Goal: Task Accomplishment & Management: Manage account settings

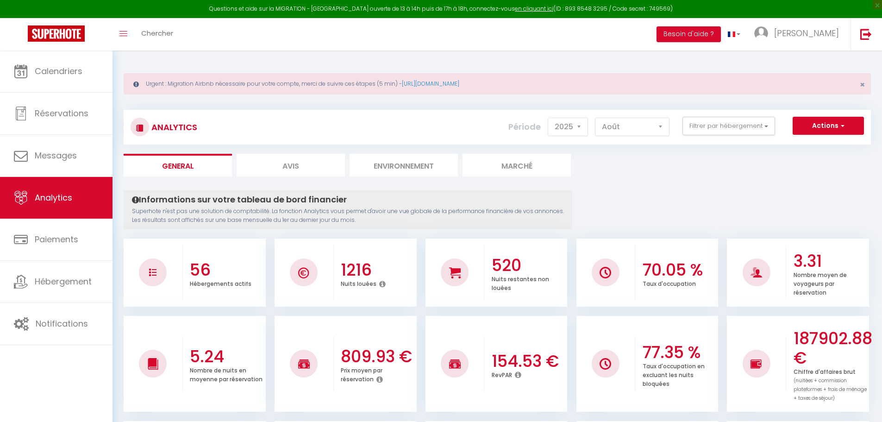
select select "2025"
select select "8"
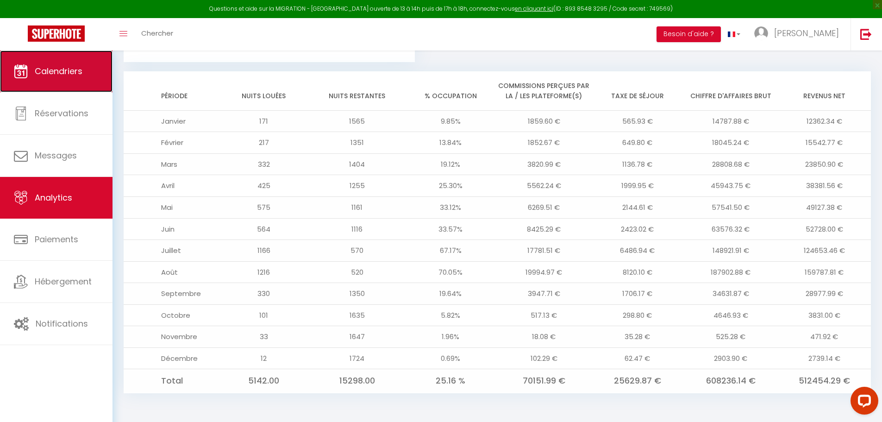
click at [48, 69] on span "Calendriers" at bounding box center [59, 71] width 48 height 12
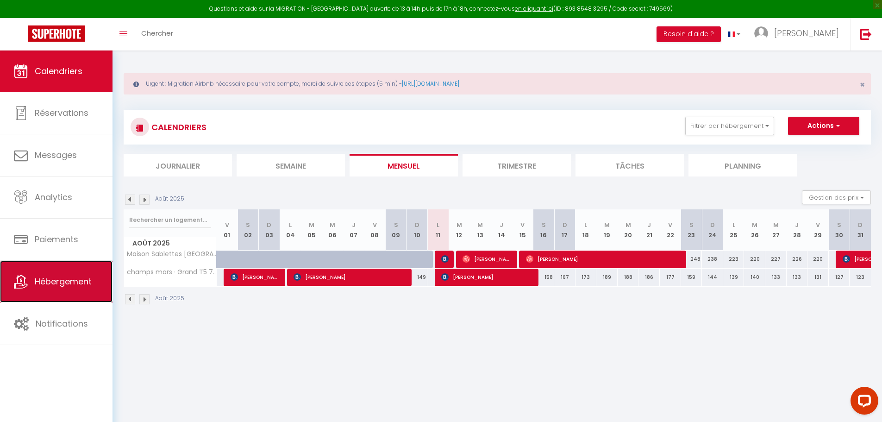
click at [57, 280] on span "Hébergement" at bounding box center [63, 282] width 57 height 12
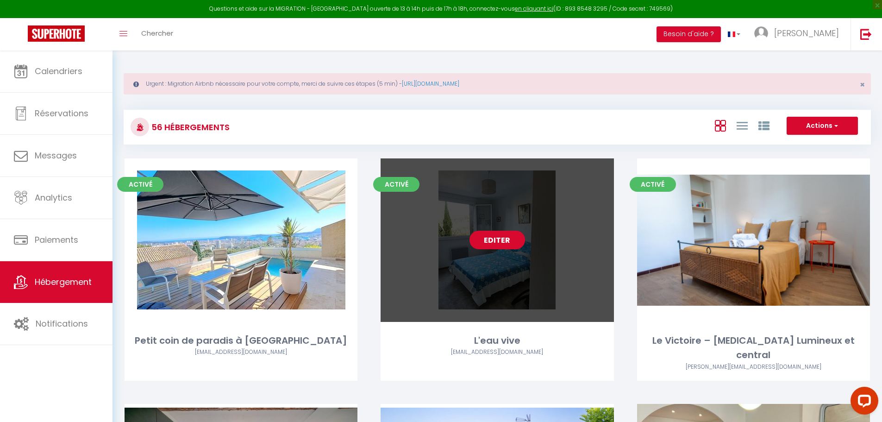
click at [498, 239] on link "Editer" at bounding box center [498, 240] width 56 height 19
select select "3"
select select "2"
select select "1"
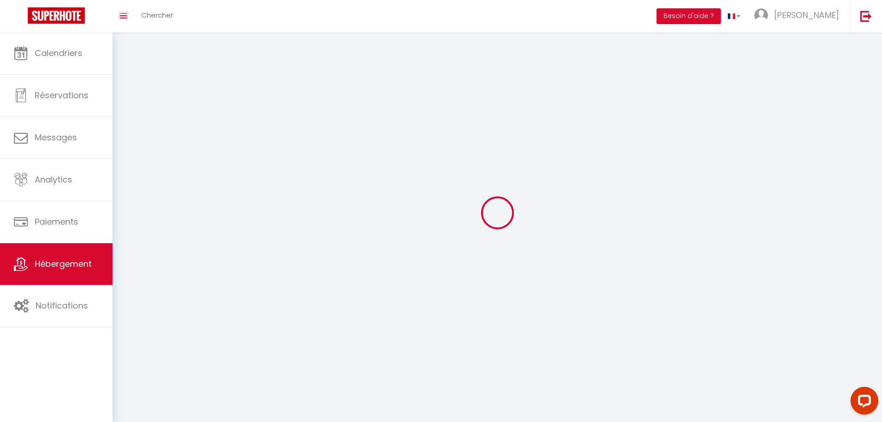
select select
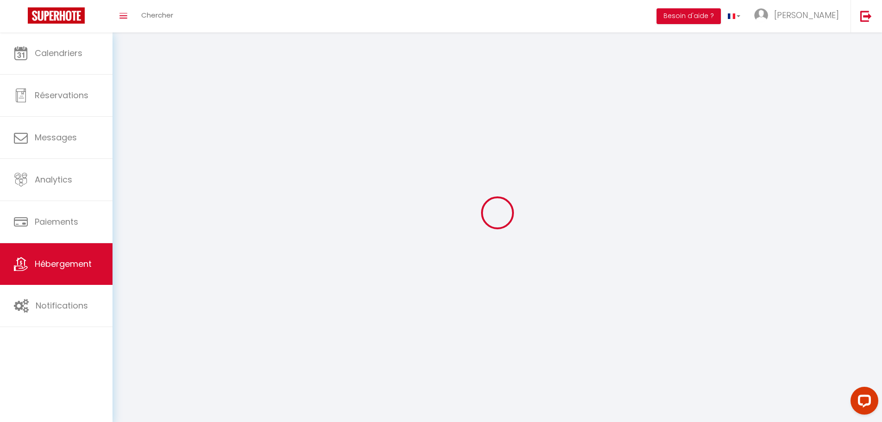
select select
checkbox input "false"
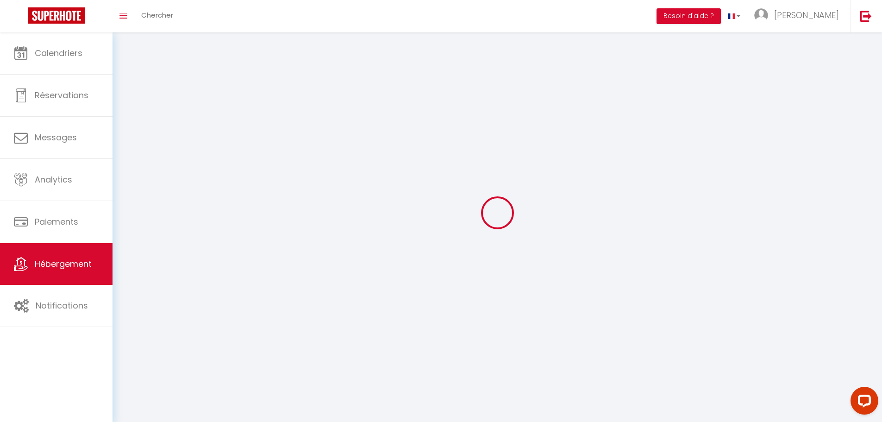
checkbox input "false"
select select
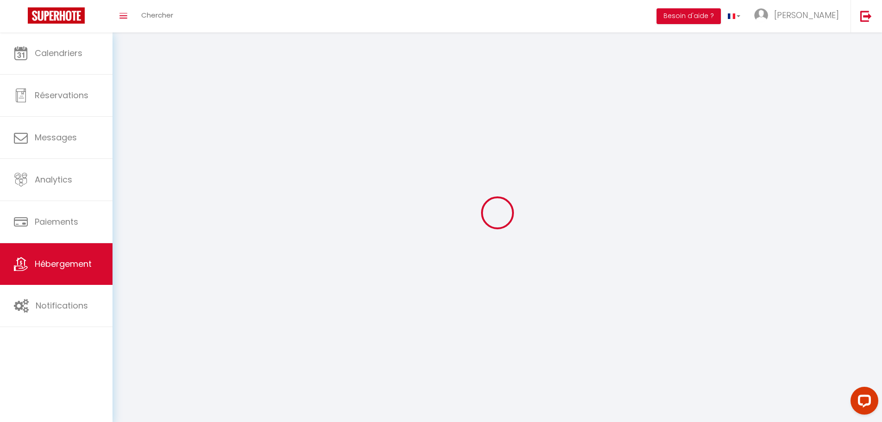
select select
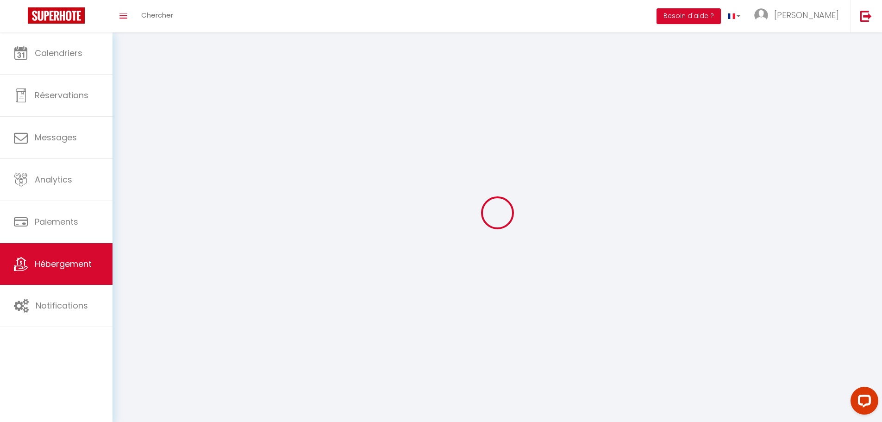
checkbox input "false"
select select
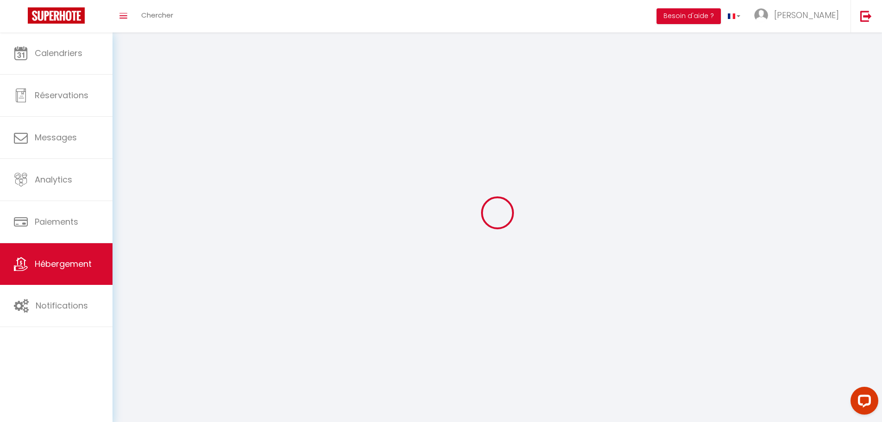
select select
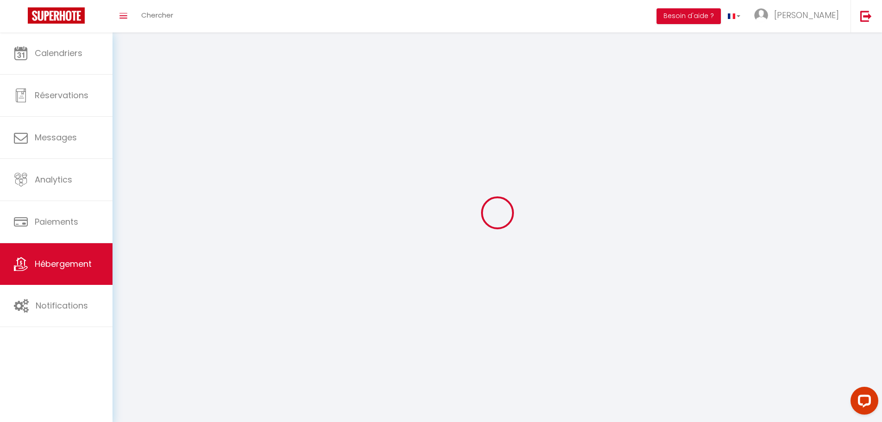
select select
checkbox input "false"
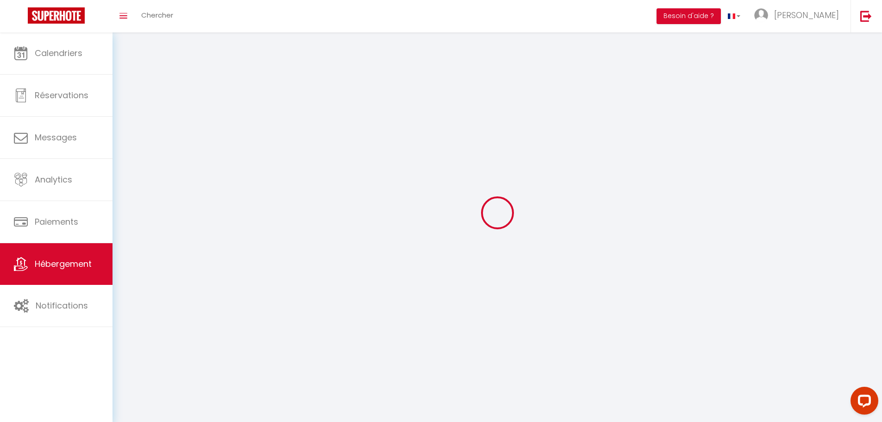
select select
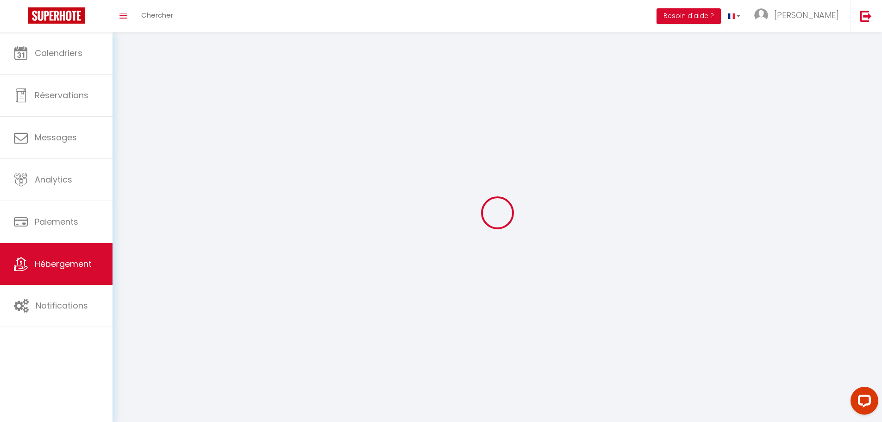
select select
checkbox input "false"
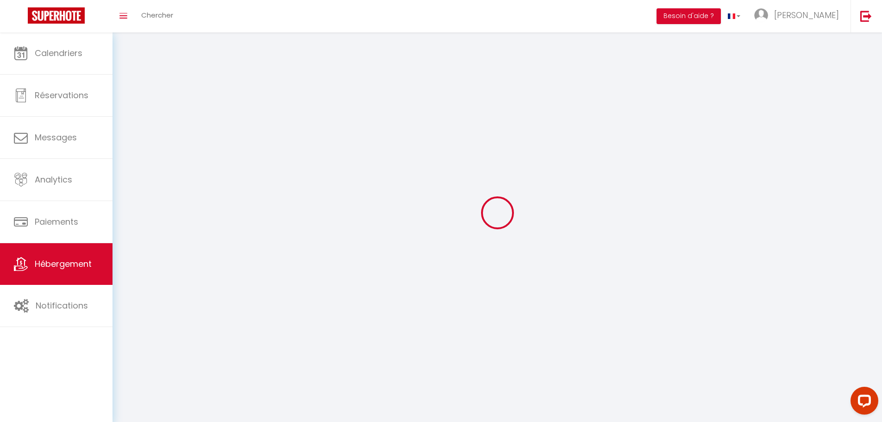
checkbox input "false"
select select
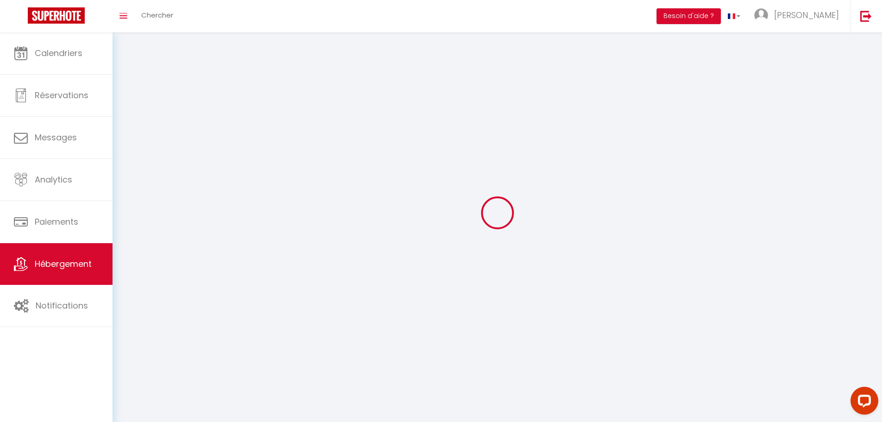
select select
checkbox input "false"
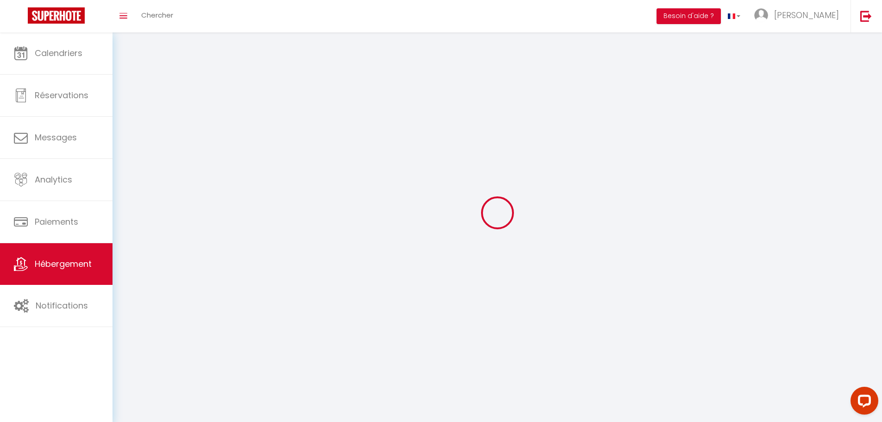
checkbox input "false"
select select
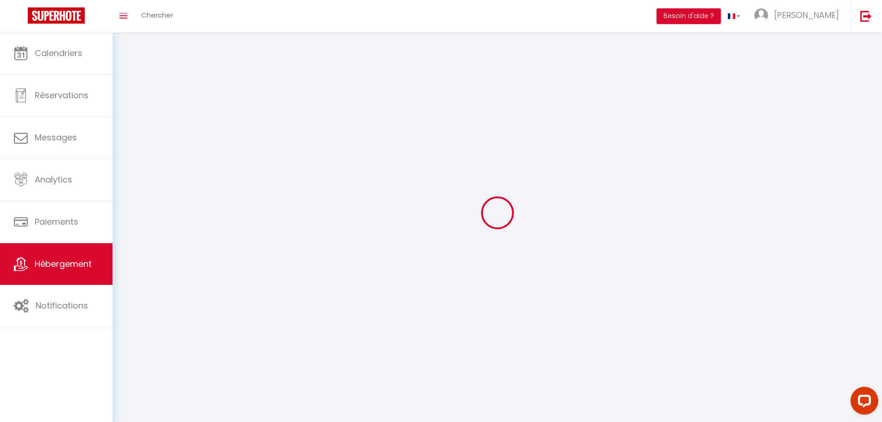
select select "28"
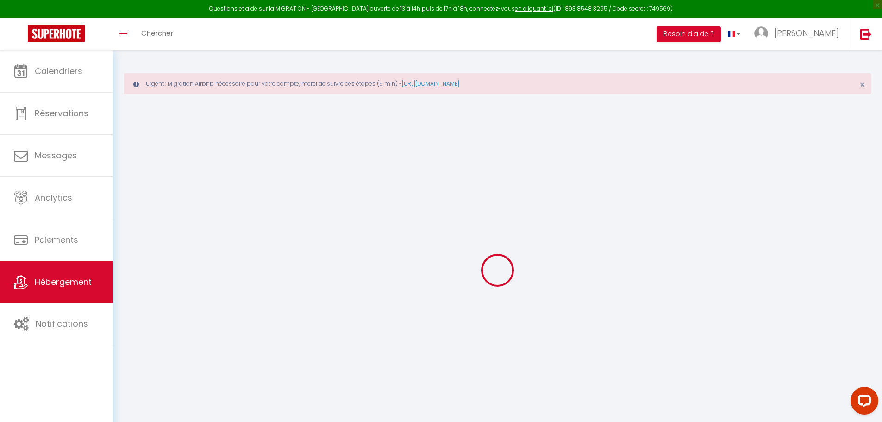
select select
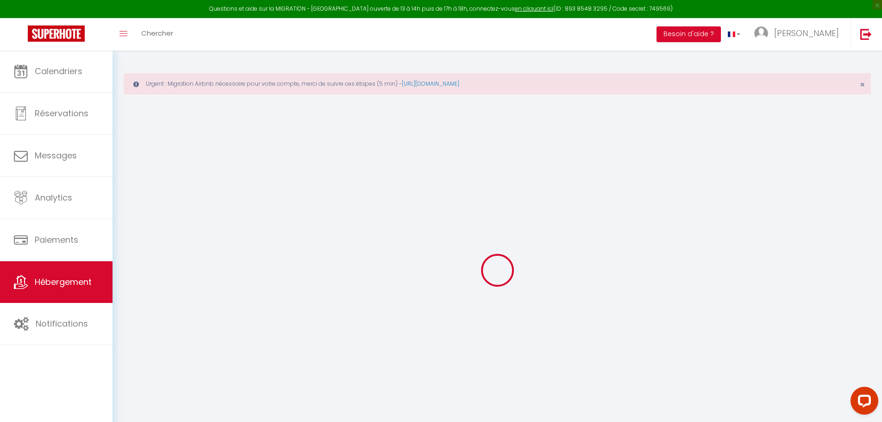
select select
checkbox input "false"
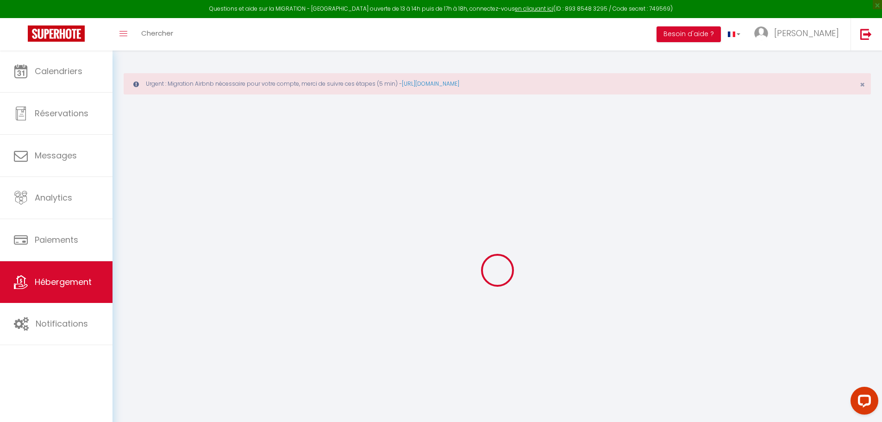
select select
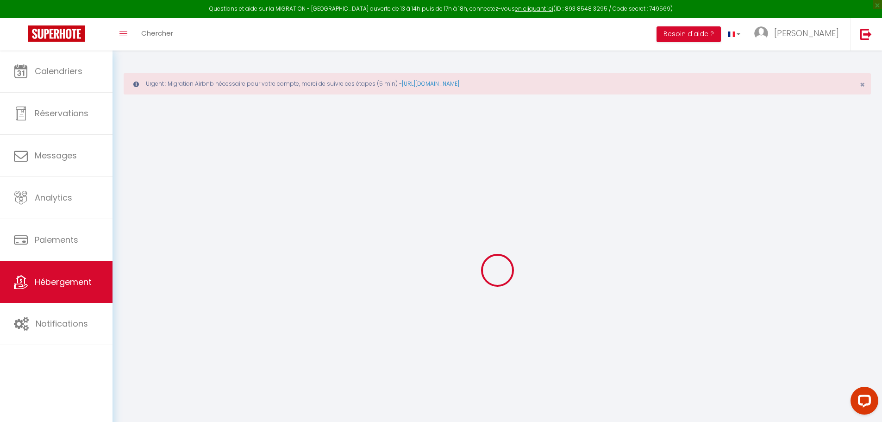
select select
checkbox input "false"
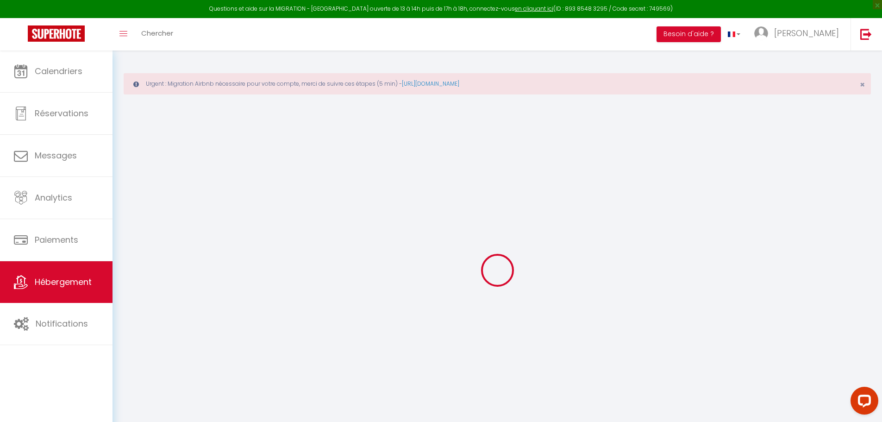
checkbox input "false"
select select
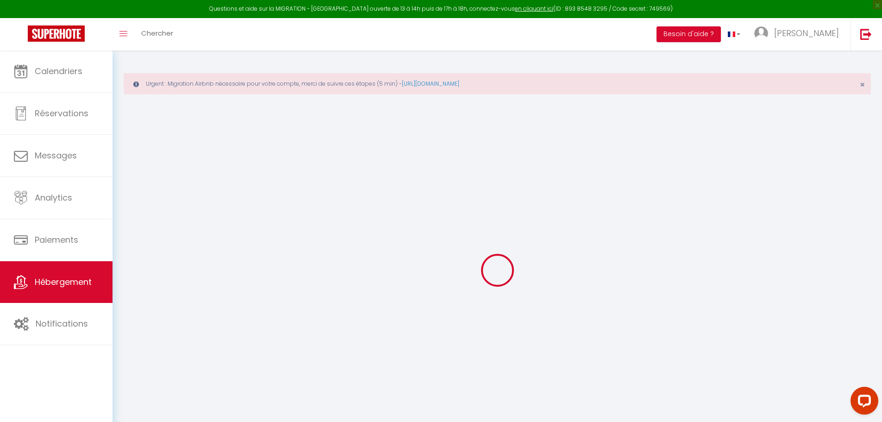
select select
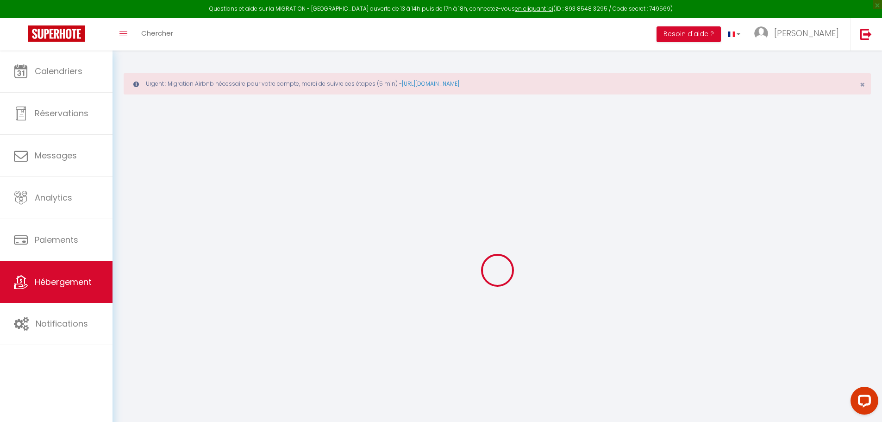
checkbox input "false"
select select
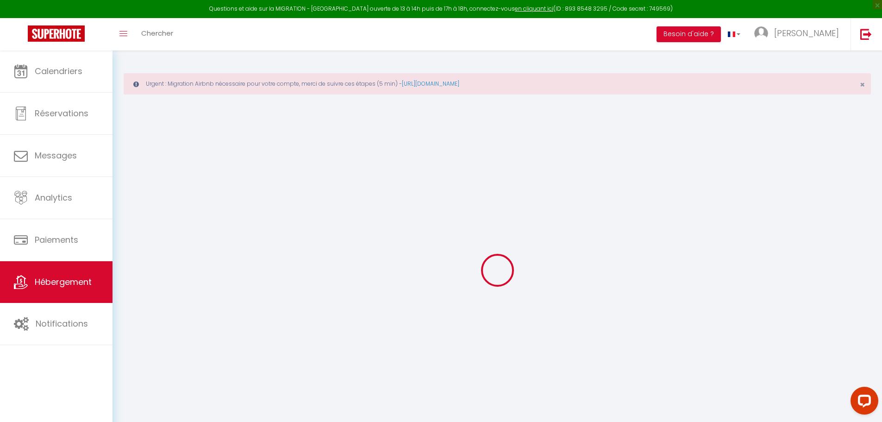
select select
type input "L'eau vive"
select select "5"
select select "2"
type input "400"
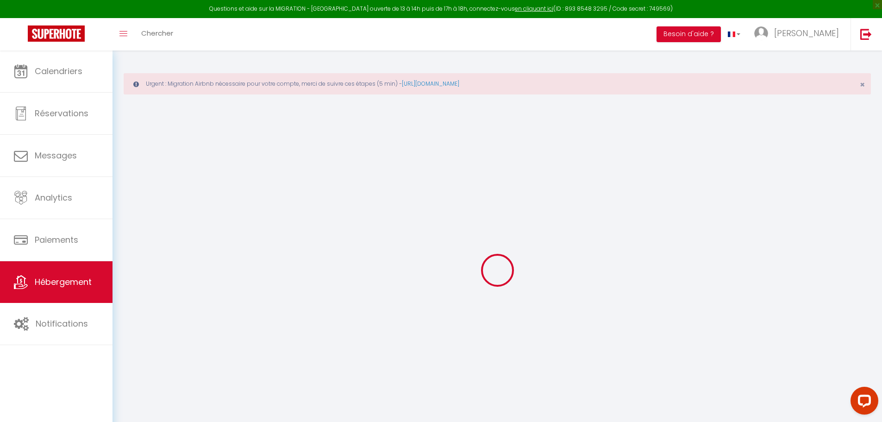
type input "90"
select select
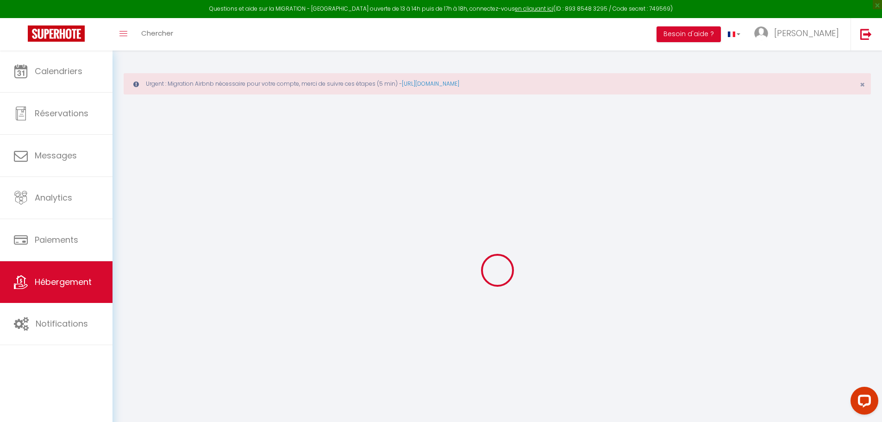
select select
type input "[STREET_ADDRESS][PERSON_NAME]"
type input "83200"
type input "[GEOGRAPHIC_DATA]"
type input "[EMAIL_ADDRESS][DOMAIN_NAME]"
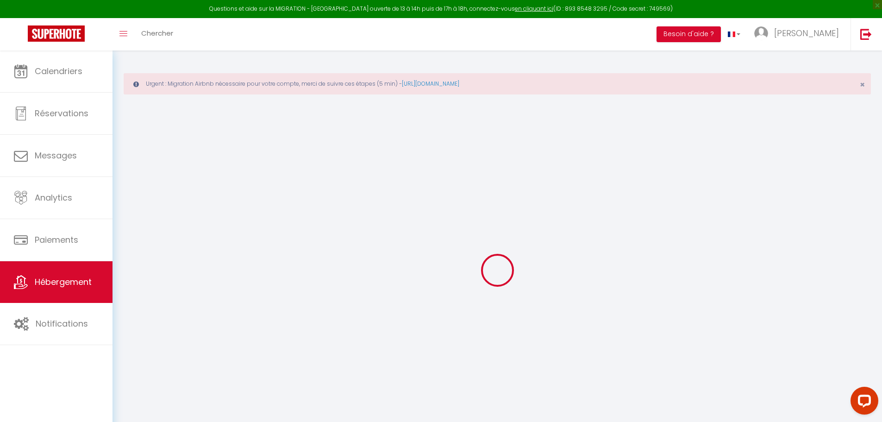
select select
checkbox input "false"
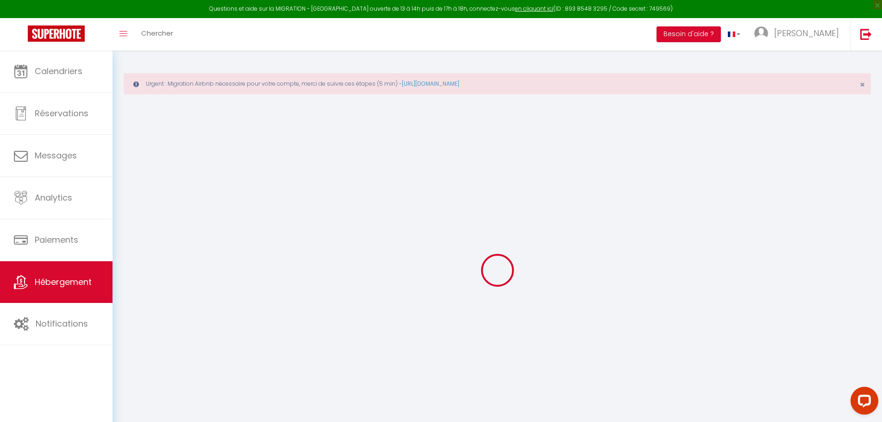
type input "0"
select select
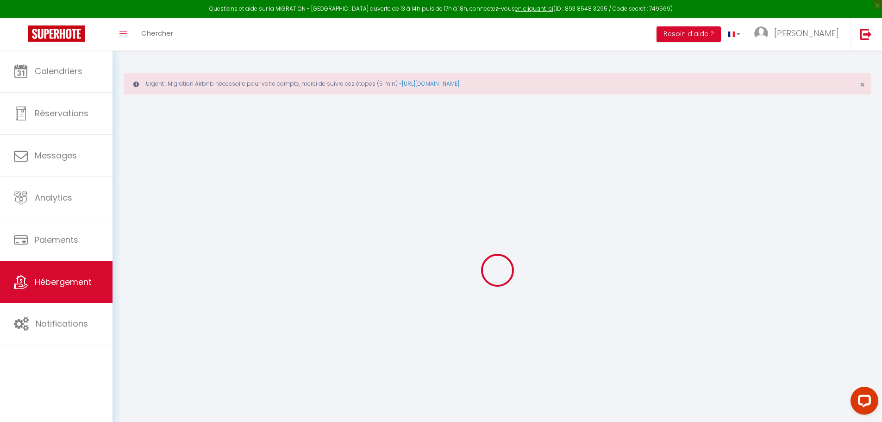
select select
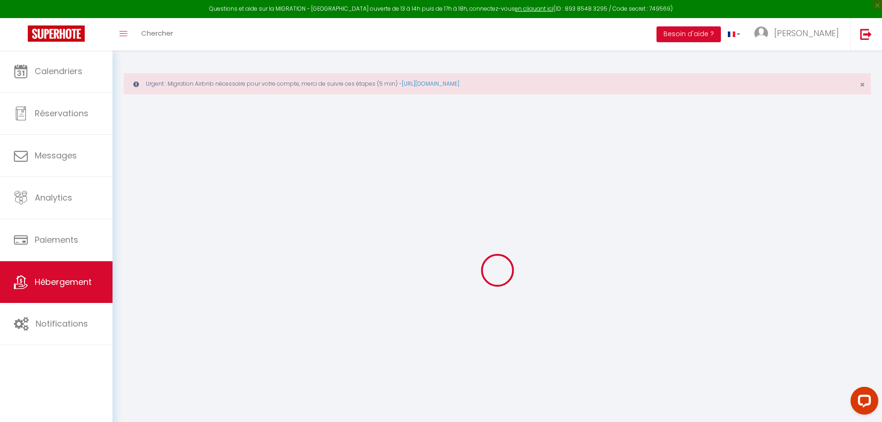
checkbox input "false"
select select
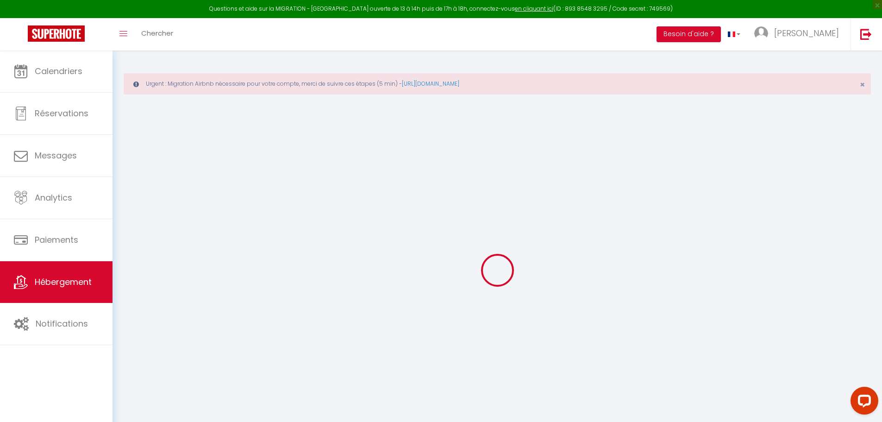
checkbox input "false"
select select
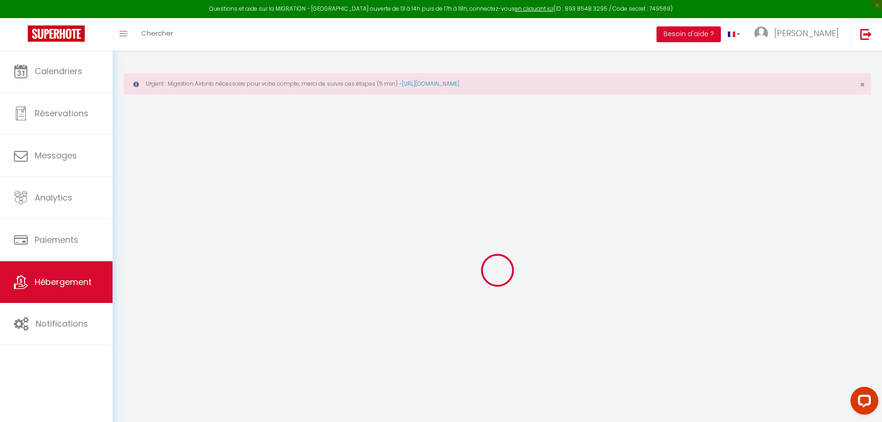
select select "23:45"
select select "12:00"
select select "30"
select select "120"
select select
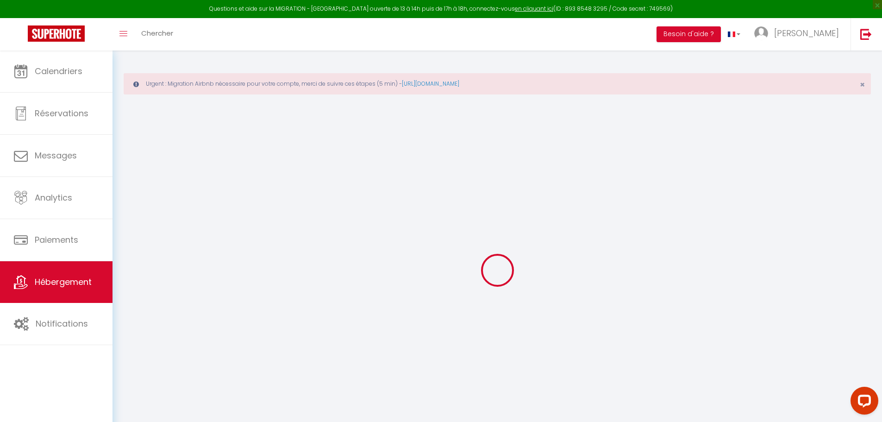
select select
checkbox input "false"
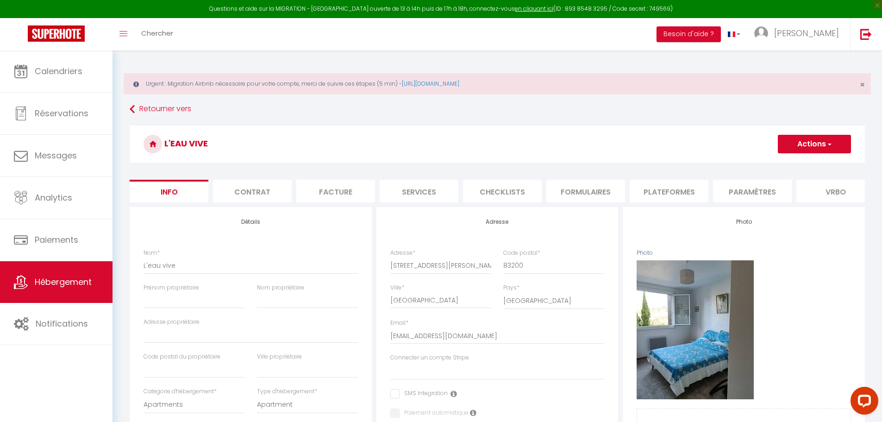
select select
checkbox input "false"
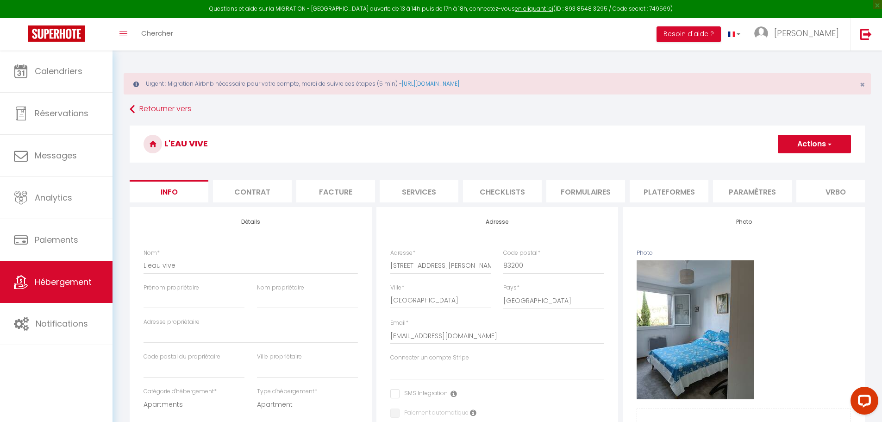
checkbox input "false"
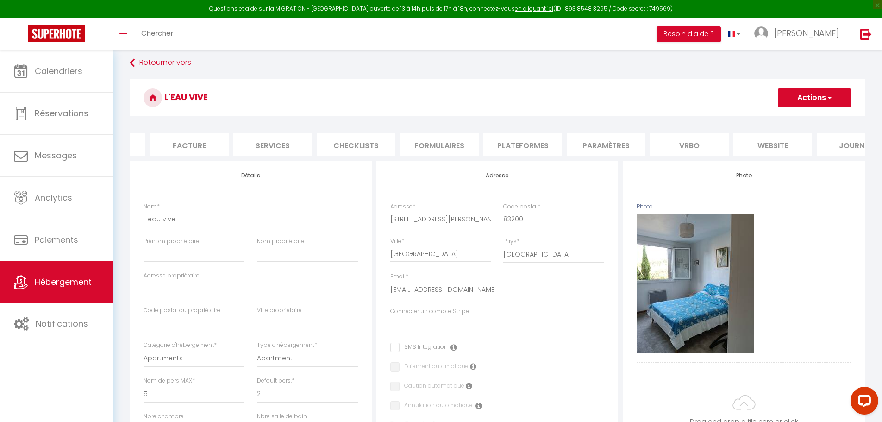
scroll to position [0, 182]
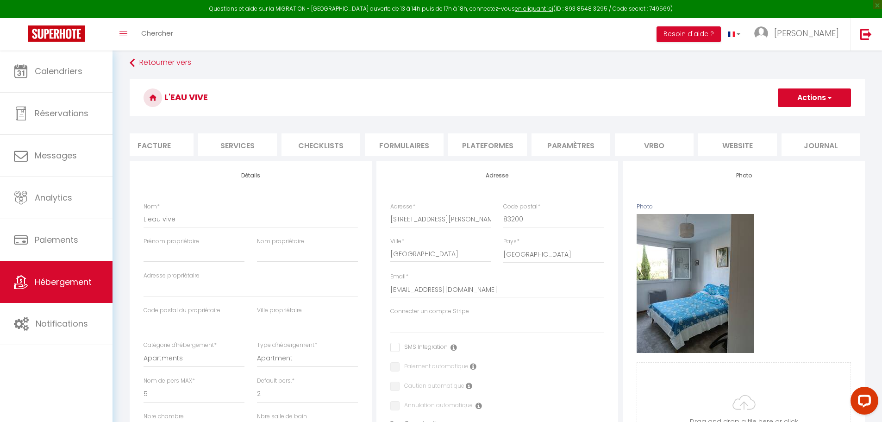
drag, startPoint x: 389, startPoint y: 226, endPoint x: 469, endPoint y: 225, distance: 79.7
click at [461, 225] on div "Adresse * [STREET_ADDRESS][PERSON_NAME]" at bounding box center [440, 219] width 113 height 35
drag, startPoint x: 482, startPoint y: 225, endPoint x: 349, endPoint y: 229, distance: 133.5
paste input "[EMAIL_ADDRESS][DOMAIN_NAME]"
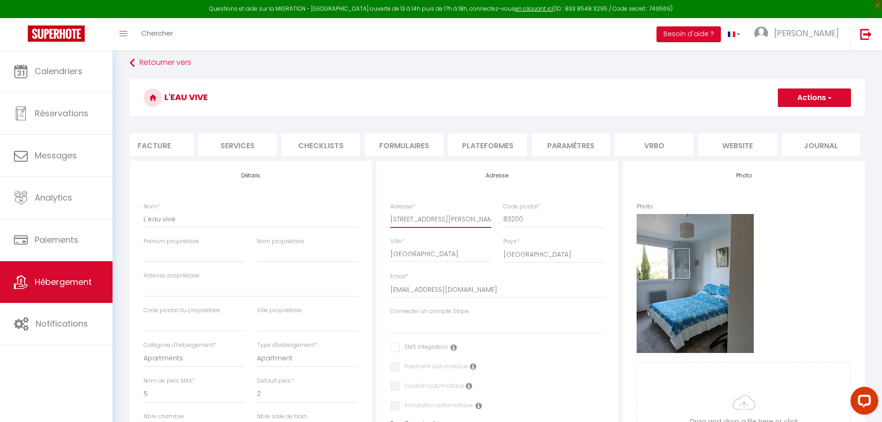
type input "[EMAIL_ADDRESS][DOMAIN_NAME]"
select select
checkbox input "false"
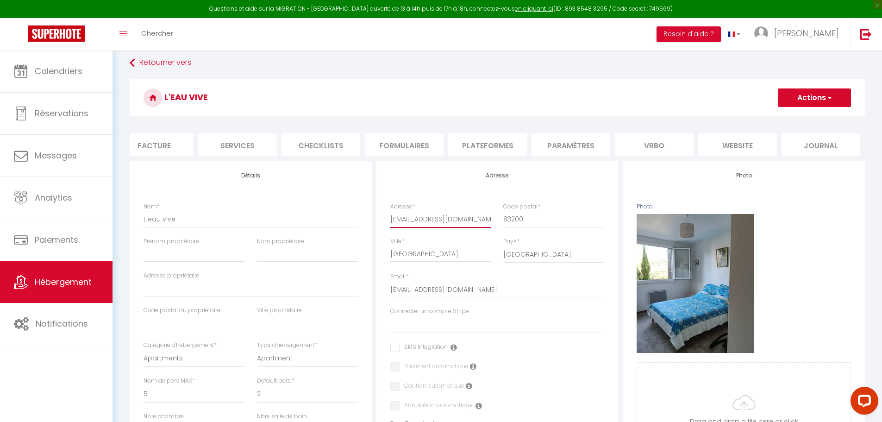
checkbox input "false"
type input "[EMAIL_ADDRESS][DOMAIN_NAME]"
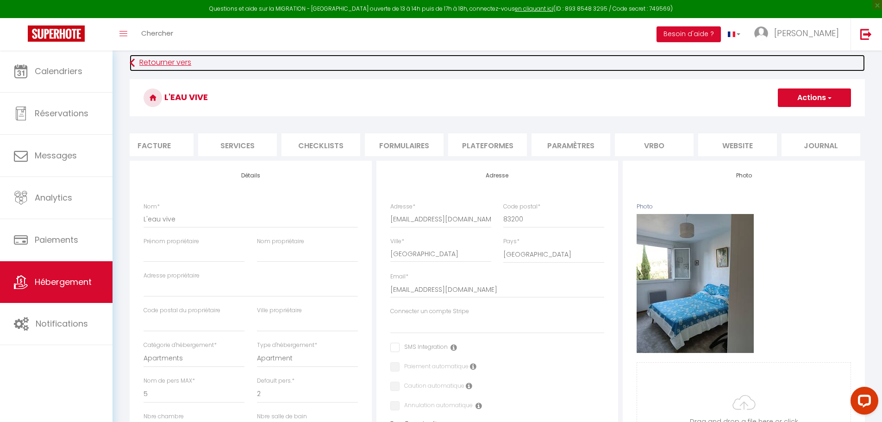
click at [133, 58] on icon at bounding box center [132, 63] width 5 height 17
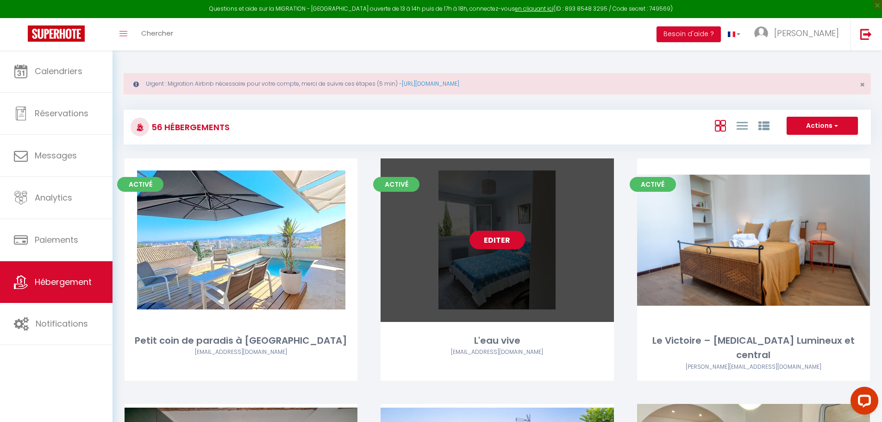
click at [512, 240] on link "Editer" at bounding box center [498, 240] width 56 height 19
select select "3"
select select "2"
select select "1"
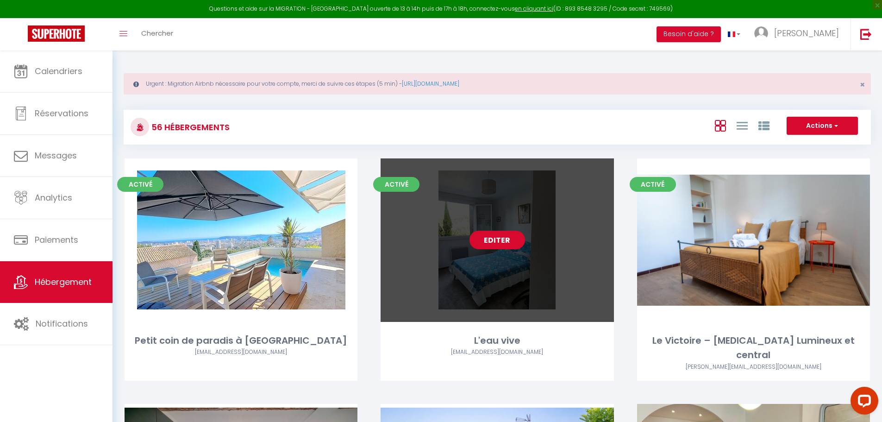
select select
select select "28"
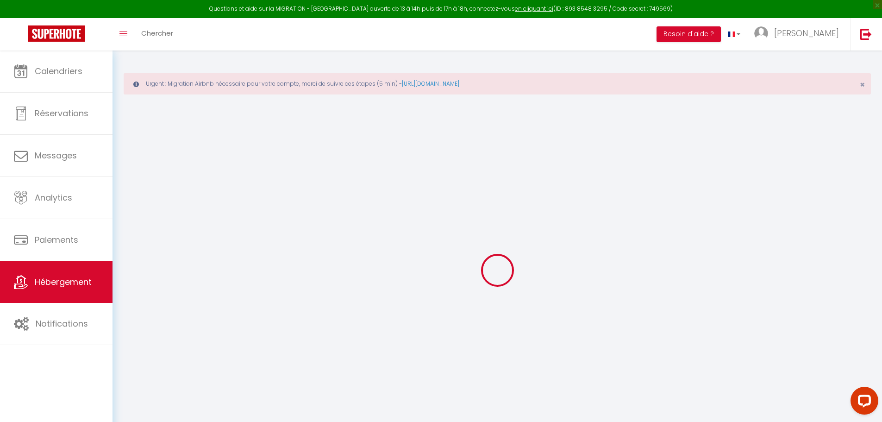
select select
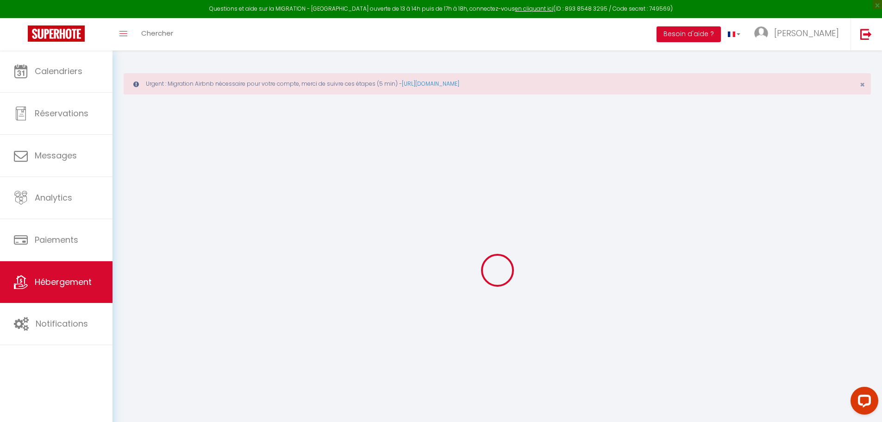
select select
checkbox input "false"
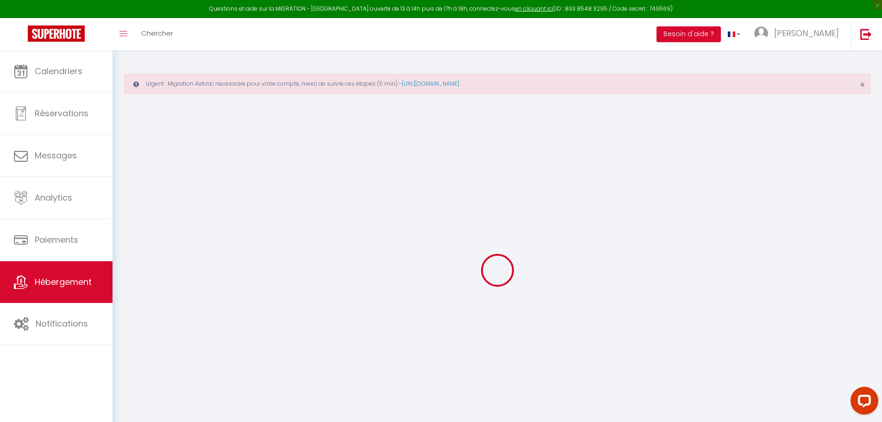
select select
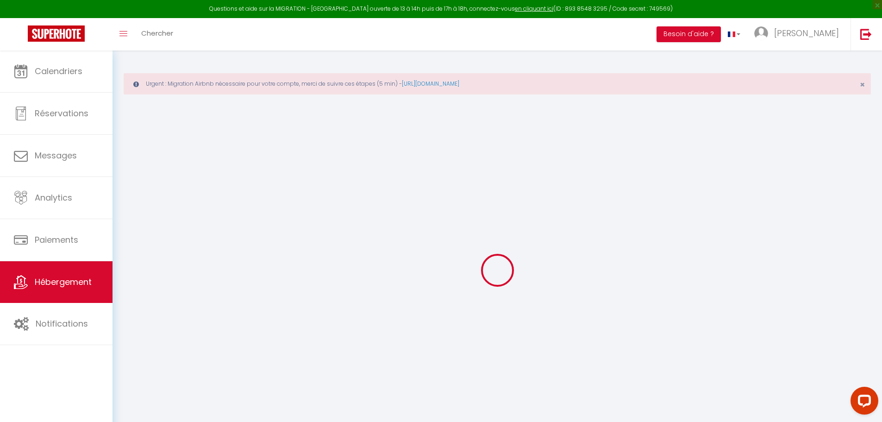
select select
checkbox input "false"
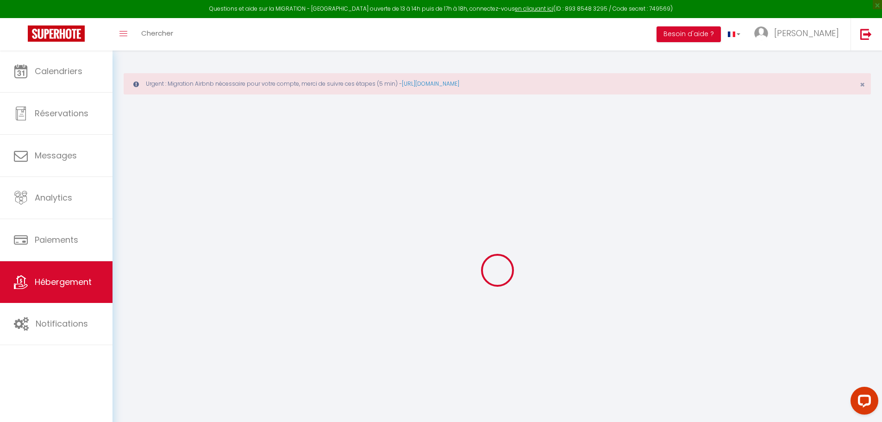
checkbox input "false"
select select
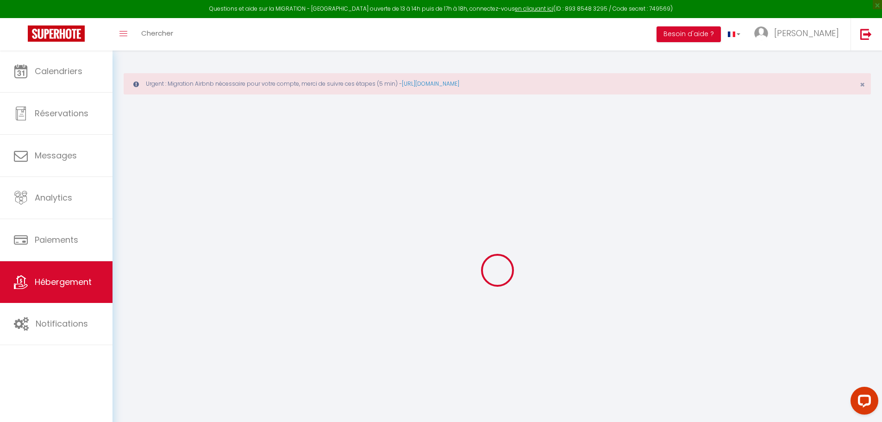
select select
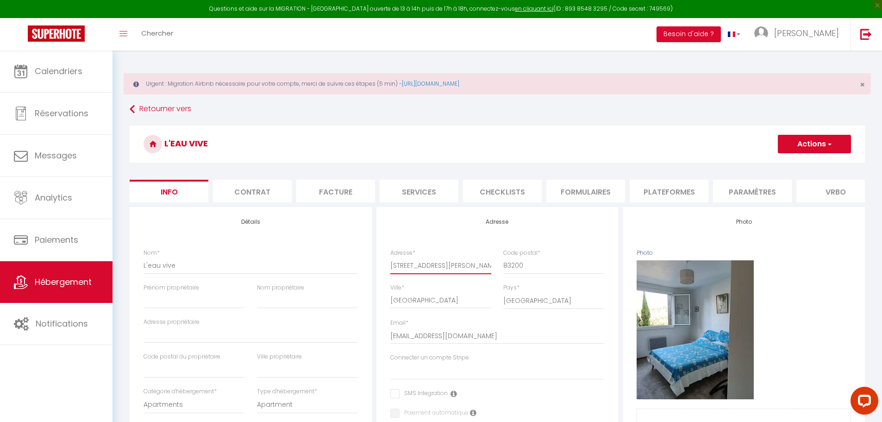
drag, startPoint x: 489, startPoint y: 273, endPoint x: 290, endPoint y: 275, distance: 198.7
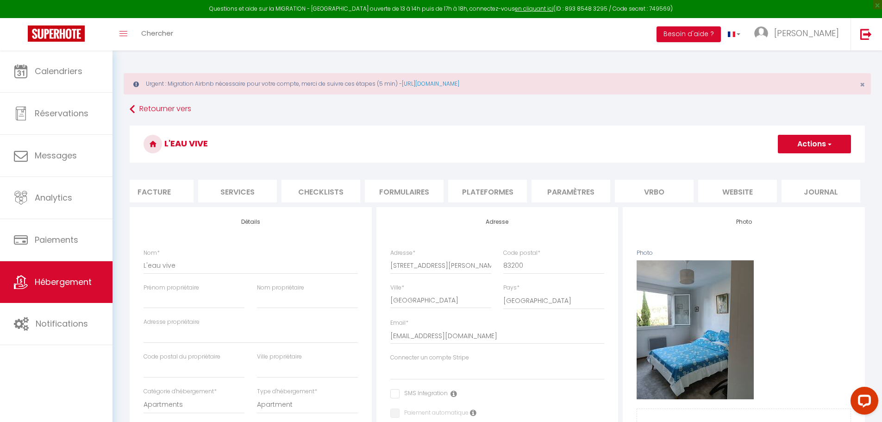
click at [723, 192] on li "website" at bounding box center [737, 191] width 79 height 23
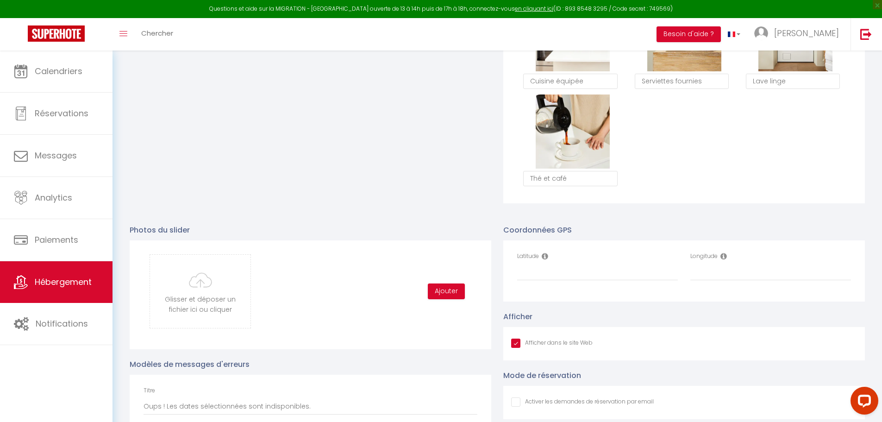
scroll to position [989, 0]
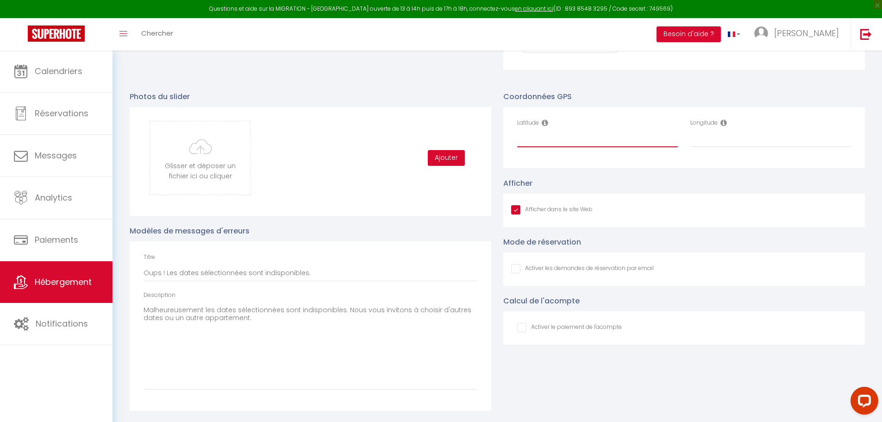
click at [574, 138] on input "Latitude" at bounding box center [597, 139] width 161 height 17
paste input "43.1274492"
click at [512, 210] on input "Afficher dans le site Web" at bounding box center [552, 209] width 82 height 9
click at [719, 135] on input "Longitude" at bounding box center [771, 139] width 161 height 17
paste input "5.897558"
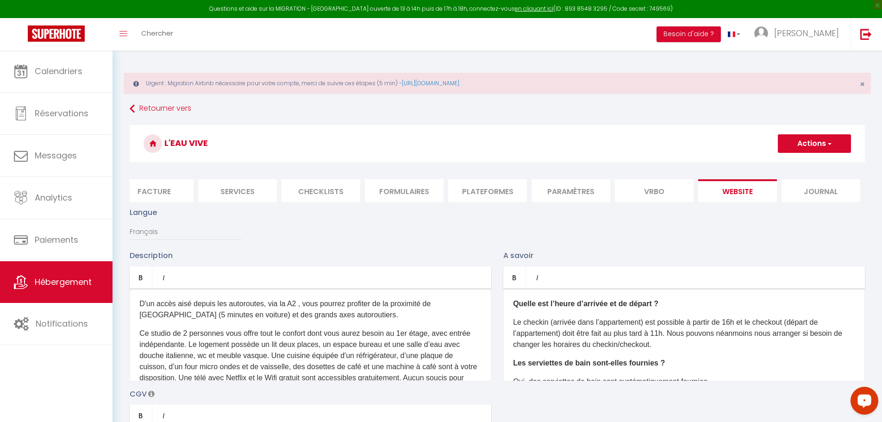
scroll to position [0, 0]
click at [818, 141] on button "Actions" at bounding box center [814, 144] width 73 height 19
click at [797, 163] on input "Enregistrer" at bounding box center [804, 164] width 34 height 9
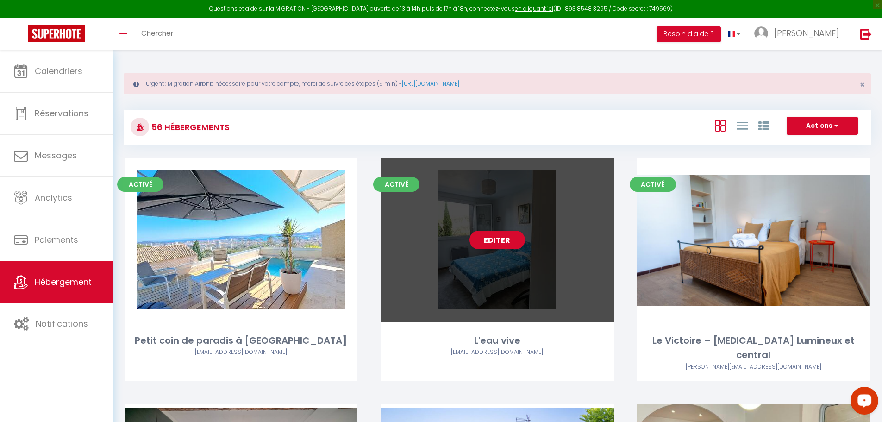
click at [571, 290] on div "Editer" at bounding box center [497, 239] width 233 height 163
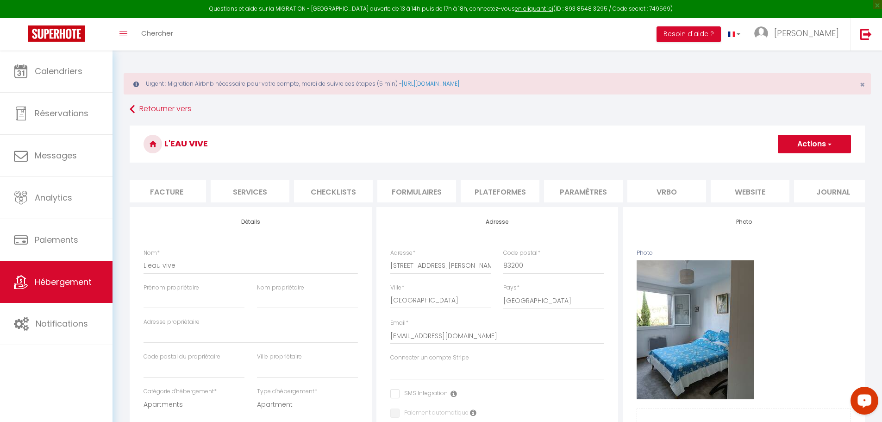
scroll to position [0, 182]
click at [564, 186] on li "Paramètres" at bounding box center [571, 191] width 79 height 23
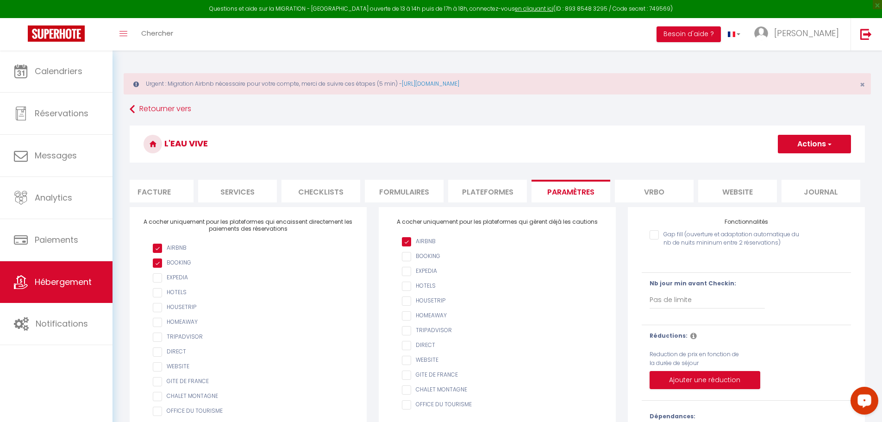
click at [492, 188] on li "Plateformes" at bounding box center [487, 191] width 79 height 23
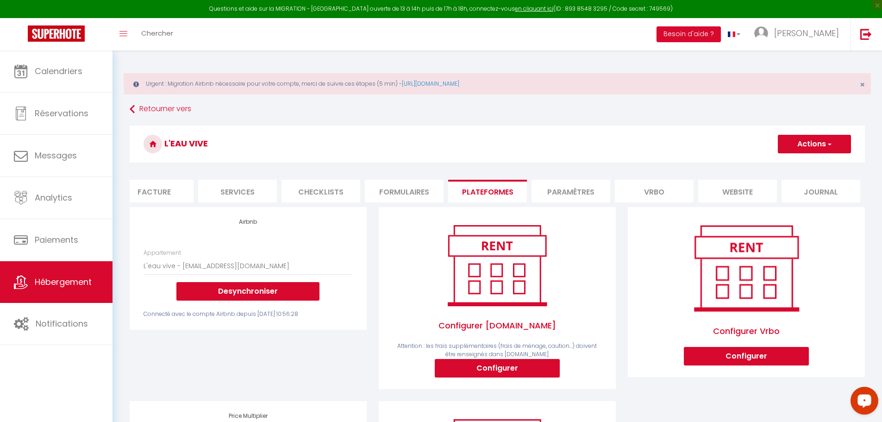
click at [245, 196] on li "Services" at bounding box center [237, 191] width 79 height 23
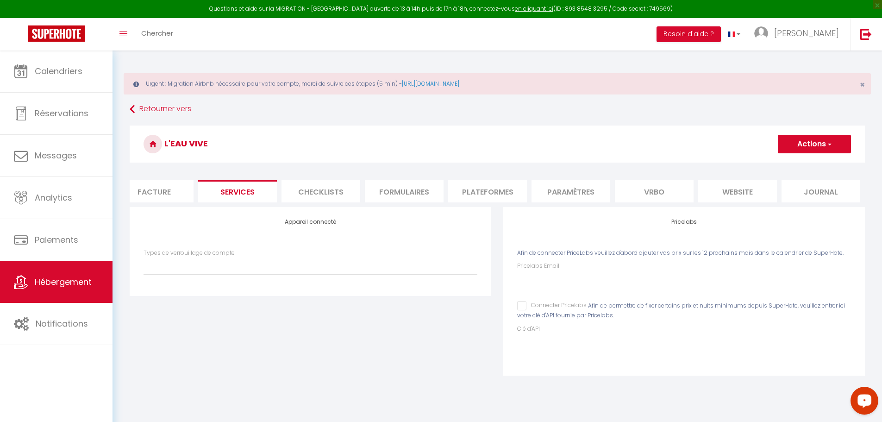
click at [519, 310] on input "Connecter Pricelabs" at bounding box center [551, 305] width 69 height 9
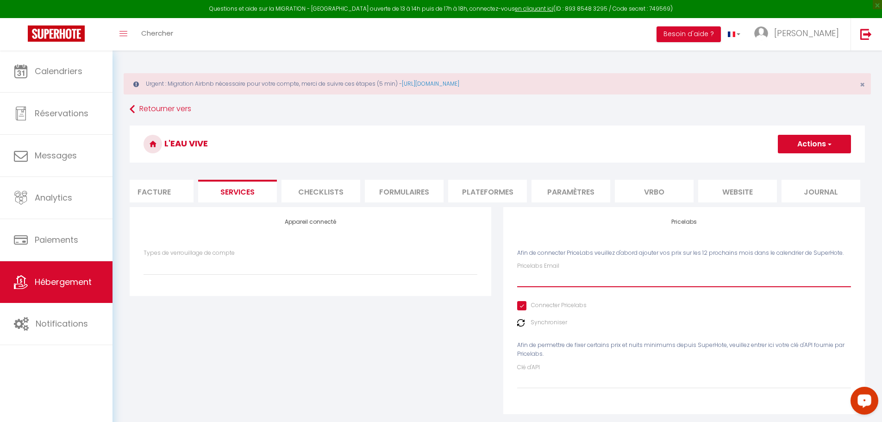
click at [544, 287] on input "Pricelabs Email" at bounding box center [684, 278] width 334 height 17
click at [800, 146] on button "Actions" at bounding box center [814, 144] width 73 height 19
click at [798, 160] on link "Enregistrer" at bounding box center [814, 164] width 73 height 12
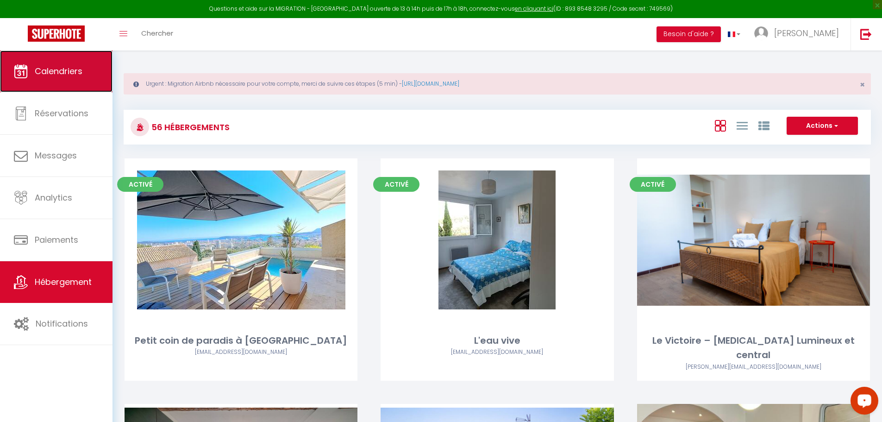
click at [83, 65] on link "Calendriers" at bounding box center [56, 71] width 113 height 42
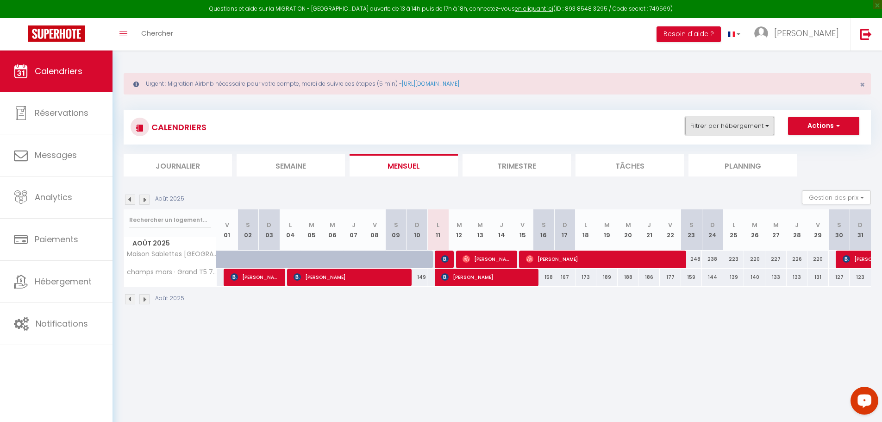
click at [767, 124] on button "Filtrer par hébergement" at bounding box center [729, 126] width 89 height 19
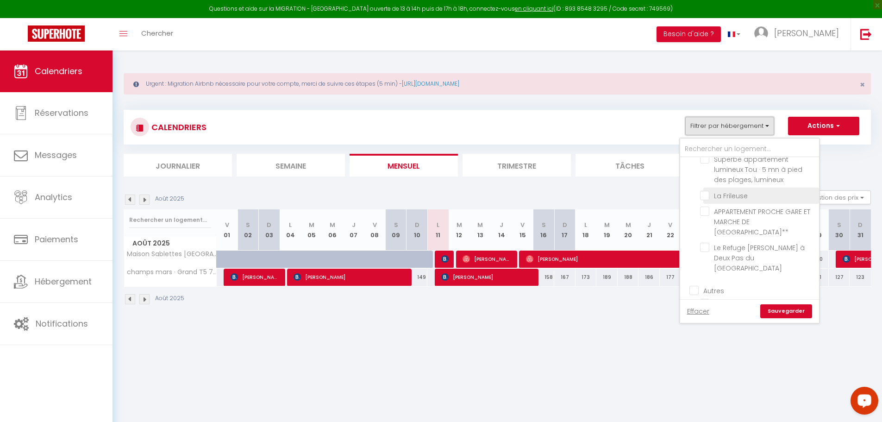
scroll to position [1065, 0]
click at [708, 232] on input "L'eau vive" at bounding box center [758, 236] width 116 height 9
click at [775, 310] on link "Sauvegarder" at bounding box center [786, 311] width 52 height 14
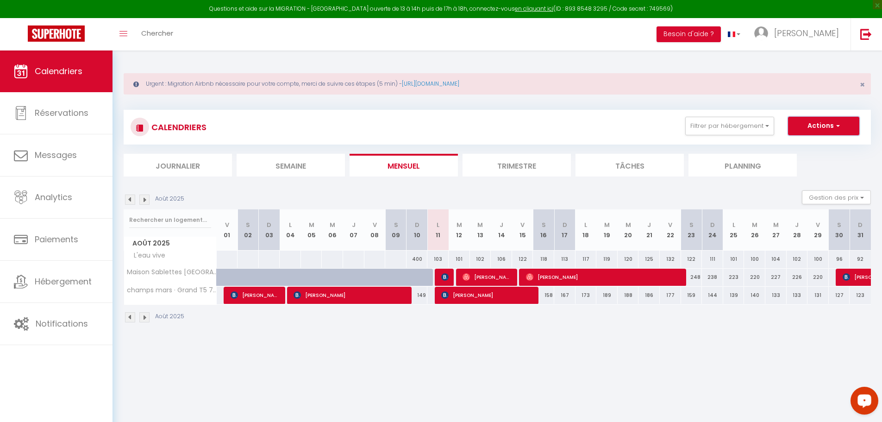
click at [820, 128] on button "Actions" at bounding box center [823, 126] width 71 height 19
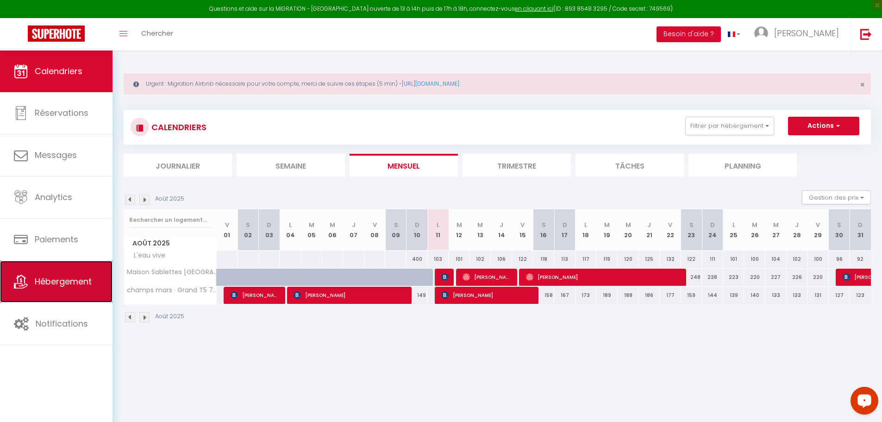
click at [66, 281] on span "Hébergement" at bounding box center [63, 282] width 57 height 12
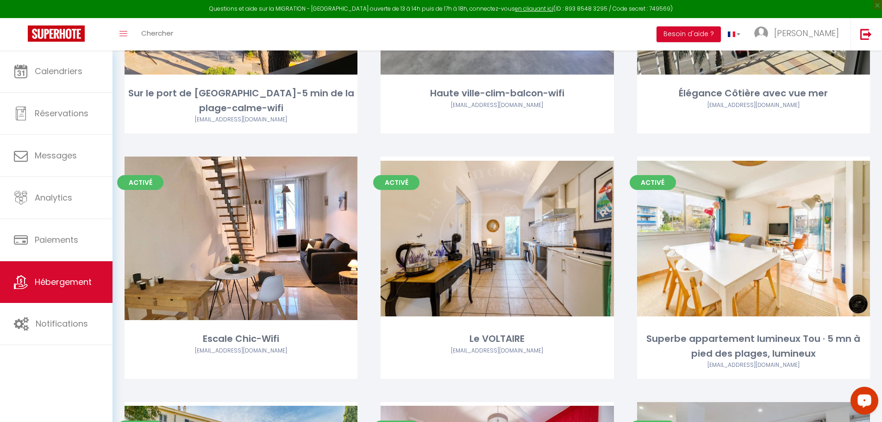
scroll to position [3844, 0]
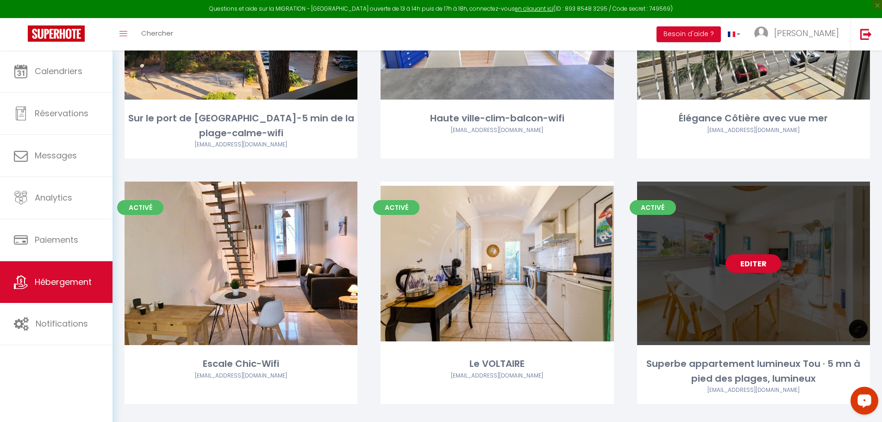
click at [742, 254] on link "Editer" at bounding box center [754, 263] width 56 height 19
click at [741, 254] on link "Editer" at bounding box center [754, 263] width 56 height 19
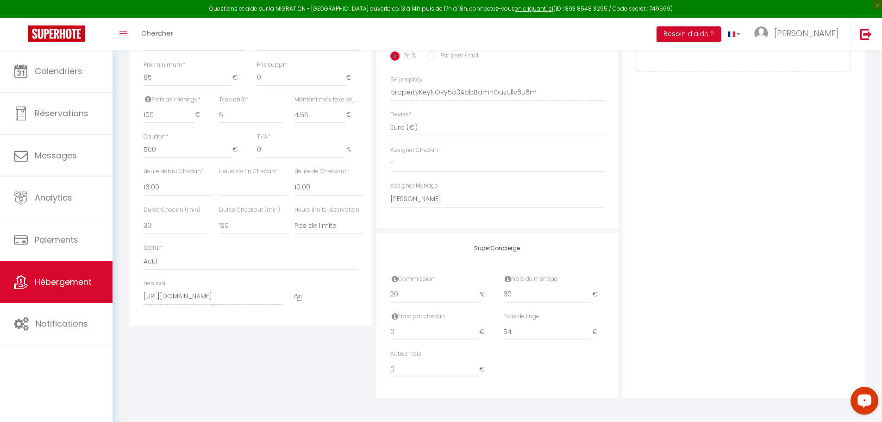
scroll to position [440, 0]
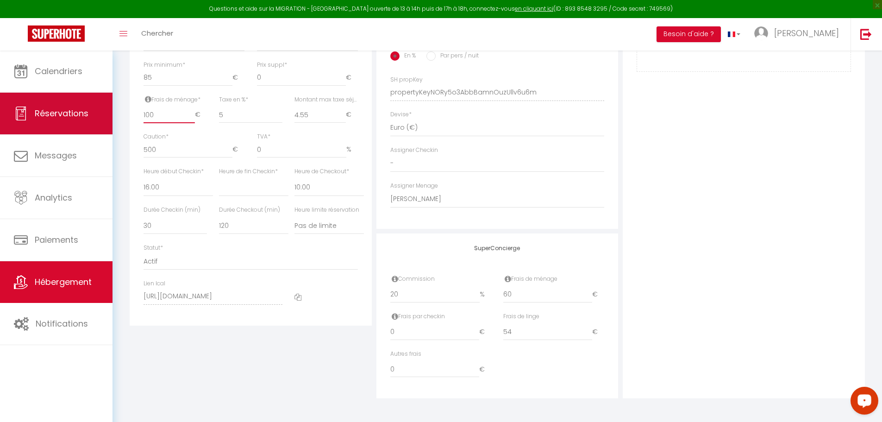
drag, startPoint x: 178, startPoint y: 119, endPoint x: 99, endPoint y: 122, distance: 79.7
click at [99, 120] on div "Questions et aide sur la MIGRATION - [GEOGRAPHIC_DATA] ouverte de 13 à 14h puis…" at bounding box center [441, 19] width 882 height 805
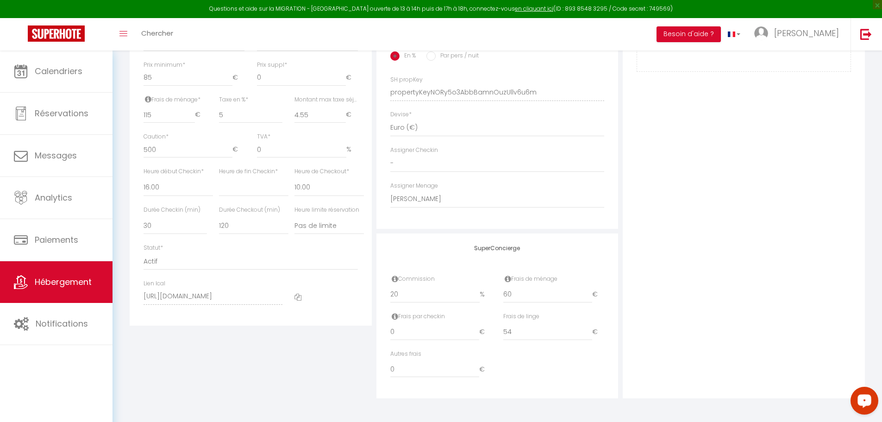
click at [291, 375] on div "Détails Nom * Superbe appartement lumineux Tou · 5 mn à pied des plages, lumine…" at bounding box center [250, 86] width 247 height 625
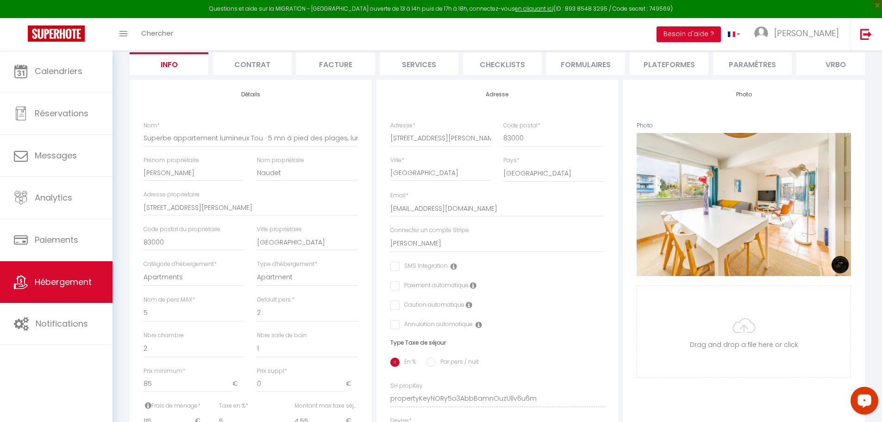
scroll to position [0, 0]
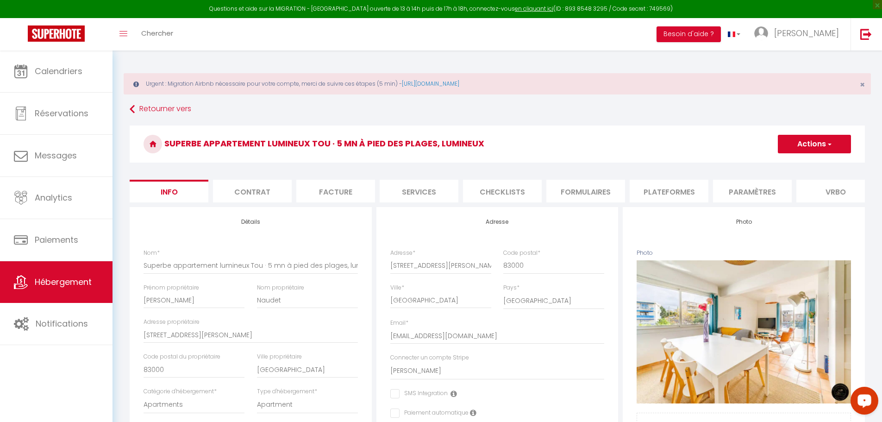
click at [824, 143] on button "Actions" at bounding box center [814, 144] width 73 height 19
click at [789, 163] on input "Enregistrer" at bounding box center [778, 164] width 34 height 9
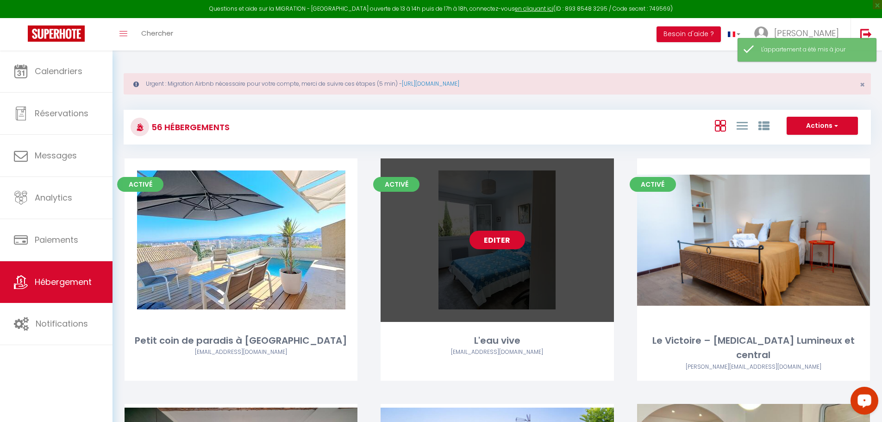
click at [505, 241] on link "Editer" at bounding box center [498, 240] width 56 height 19
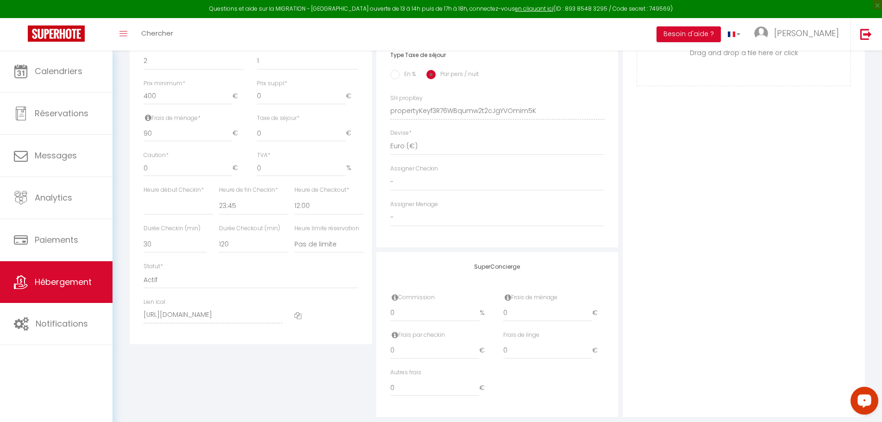
scroll to position [394, 0]
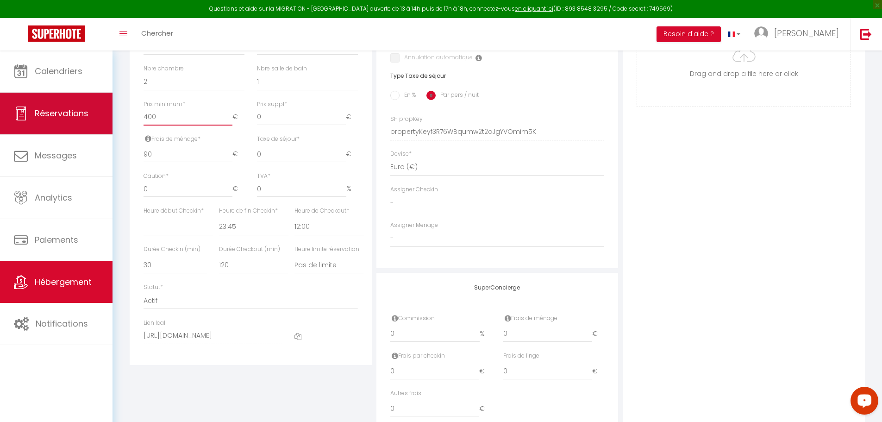
drag, startPoint x: 169, startPoint y: 127, endPoint x: 96, endPoint y: 128, distance: 72.7
click at [96, 128] on div "Questions et aide sur la MIGRATION - [GEOGRAPHIC_DATA] ouverte de 13 à 14h puis…" at bounding box center [441, 58] width 882 height 805
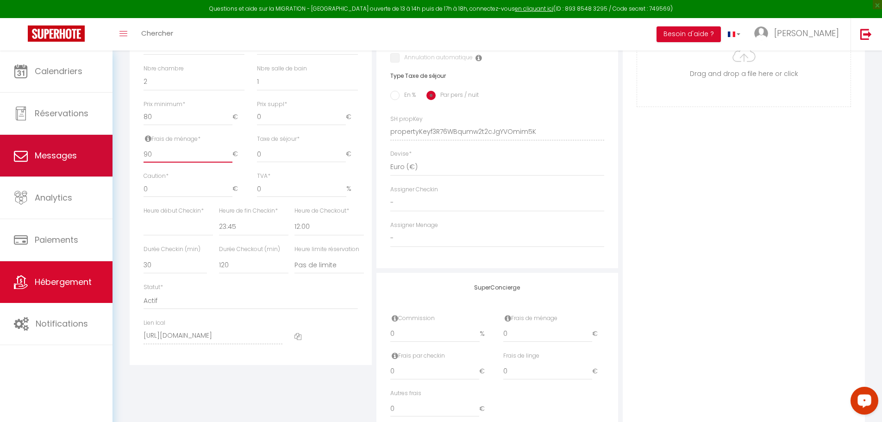
drag, startPoint x: 171, startPoint y: 155, endPoint x: 66, endPoint y: 157, distance: 105.2
click at [68, 157] on div "Questions et aide sur la MIGRATION - [GEOGRAPHIC_DATA] ouverte de 13 à 14h puis…" at bounding box center [441, 58] width 882 height 805
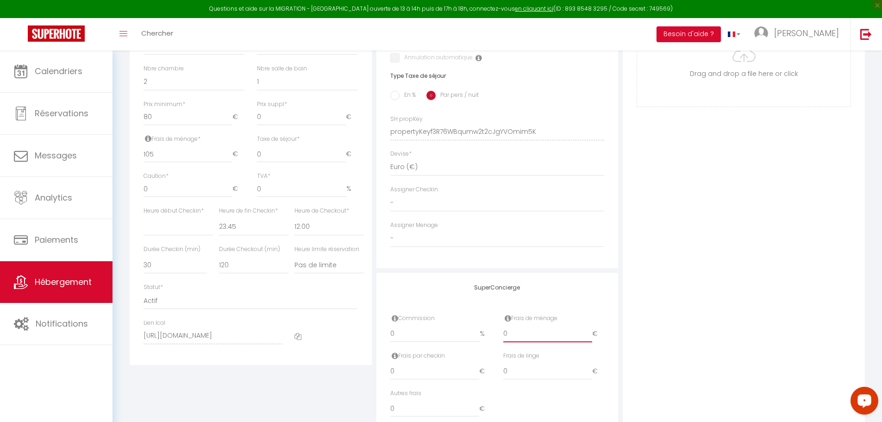
drag, startPoint x: 523, startPoint y: 336, endPoint x: 405, endPoint y: 338, distance: 118.1
click at [407, 338] on div "Commission 0 % Frais de ménage 0 €" at bounding box center [497, 333] width 226 height 38
click at [282, 337] on div "Détails Nom * L'eau vive [PERSON_NAME] propriétaire Nom propriétaire Adresse pr…" at bounding box center [497, 125] width 740 height 625
click at [730, 288] on div "Photo Photo Supprimer Drag and drop a file here or click Ooops, something wrong…" at bounding box center [744, 123] width 242 height 625
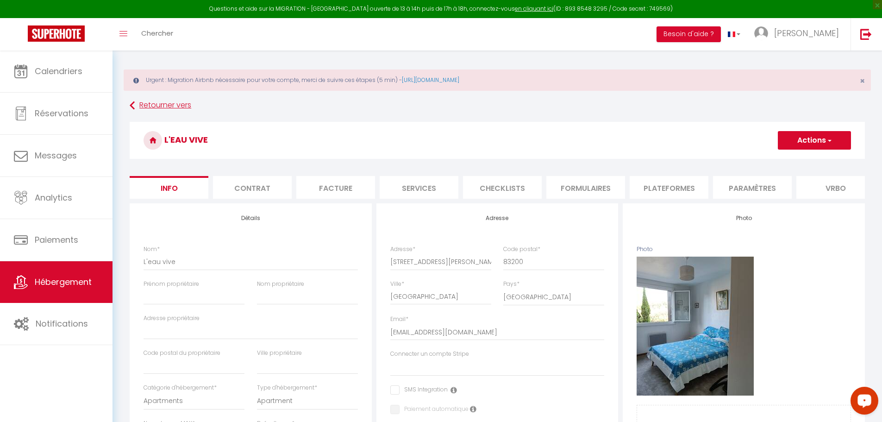
scroll to position [0, 0]
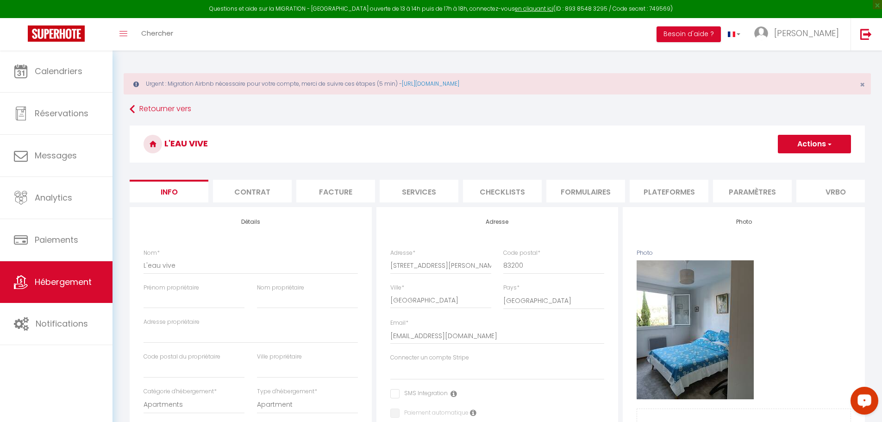
click at [824, 138] on button "Actions" at bounding box center [814, 144] width 73 height 19
click at [792, 164] on input "Enregistrer" at bounding box center [778, 164] width 34 height 9
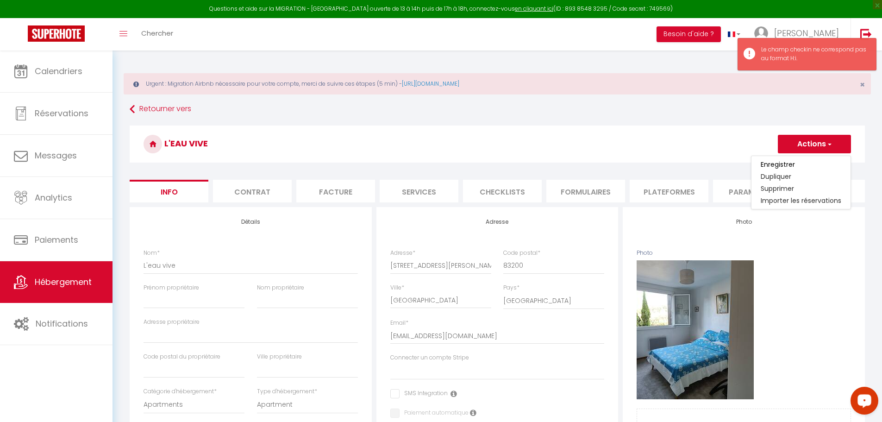
click at [603, 190] on li "Formulaires" at bounding box center [586, 191] width 79 height 23
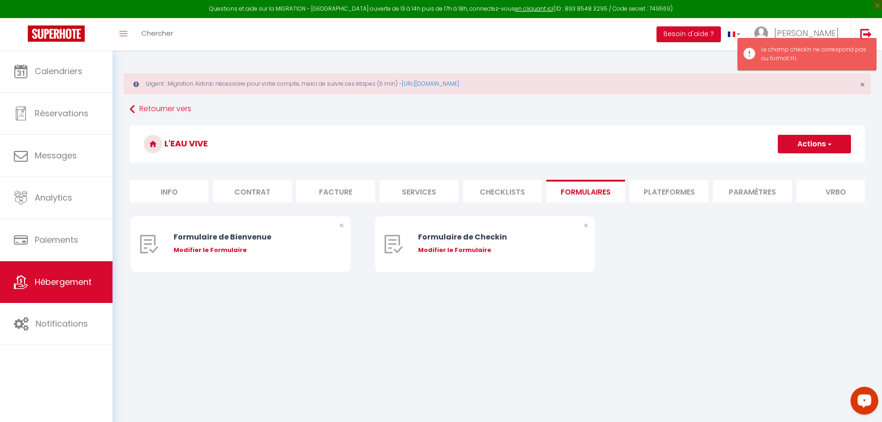
click at [659, 190] on li "Plateformes" at bounding box center [669, 191] width 79 height 23
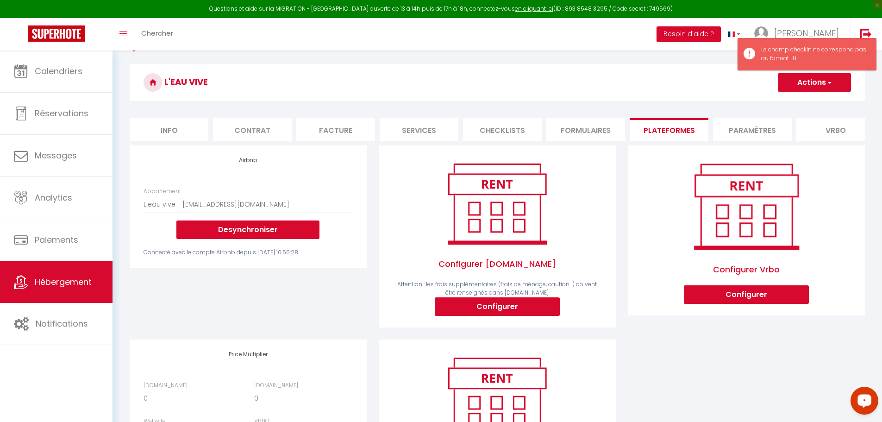
scroll to position [174, 0]
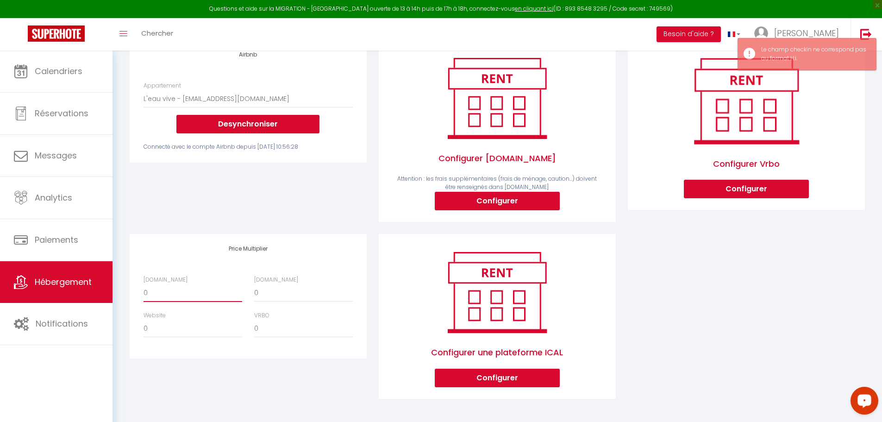
drag, startPoint x: 157, startPoint y: 292, endPoint x: 94, endPoint y: 287, distance: 63.7
click at [94, 287] on div "Questions et aide sur la MIGRATION - [GEOGRAPHIC_DATA] ouverte de 13 à 14h puis…" at bounding box center [441, 152] width 882 height 539
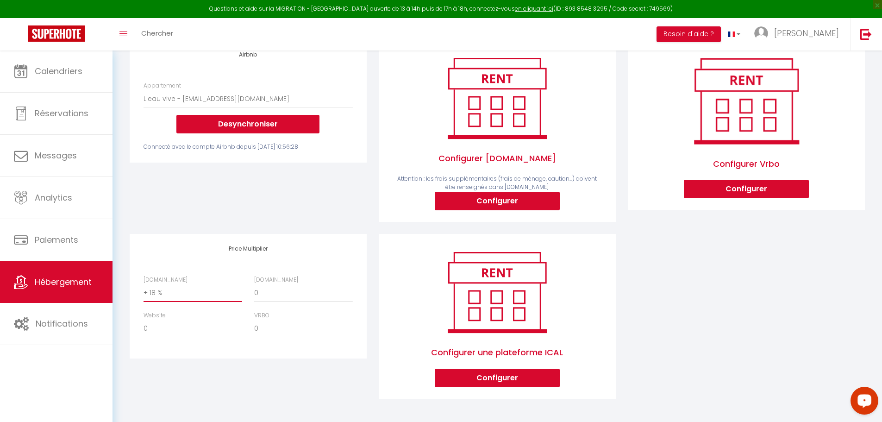
click at [144, 284] on select "0 + 1 % + 2 % + 3 % + 4 % + 5 % + 6 % + 7 % + 8 % + 9 %" at bounding box center [193, 293] width 99 height 18
click at [286, 290] on select "0 + 1 % + 2 % + 3 % + 4 % + 5 % + 6 % + 7 % + 8 % + 9 %" at bounding box center [303, 293] width 99 height 18
click at [254, 284] on select "0 + 1 % + 2 % + 3 % + 4 % + 5 % + 6 % + 7 % + 8 % + 9 %" at bounding box center [303, 293] width 99 height 18
drag, startPoint x: 178, startPoint y: 330, endPoint x: 182, endPoint y: 321, distance: 9.8
click at [178, 330] on select "0 + 1 % + 2 % + 3 % + 4 % + 5 % + 6 % + 7 % + 8 % + 9 %" at bounding box center [193, 329] width 99 height 18
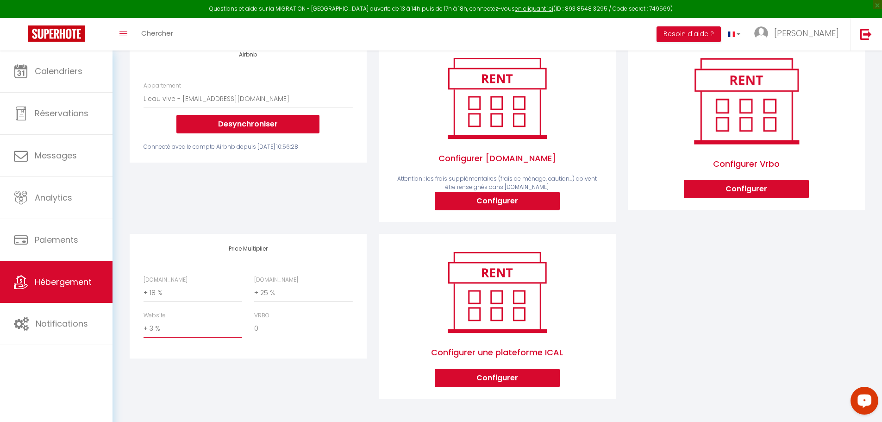
click at [144, 320] on select "0 + 1 % + 2 % + 3 % + 4 % + 5 % + 6 % + 7 % + 8 % + 9 %" at bounding box center [193, 329] width 99 height 18
click at [275, 329] on select "0 + 1 % + 2 % + 3 % + 4 % + 5 % + 6 % + 7 % + 8 % + 9 %" at bounding box center [303, 329] width 99 height 18
click at [254, 320] on select "0 + 1 % + 2 % + 3 % + 4 % + 5 % + 6 % + 7 % + 8 % + 9 %" at bounding box center [303, 329] width 99 height 18
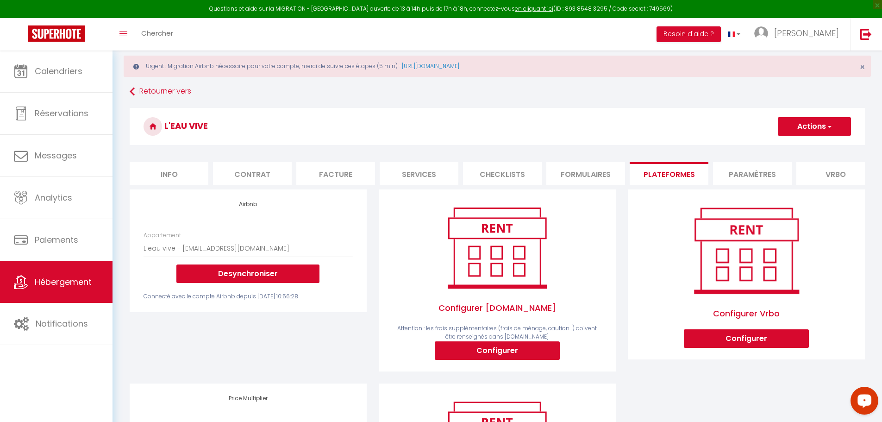
scroll to position [0, 0]
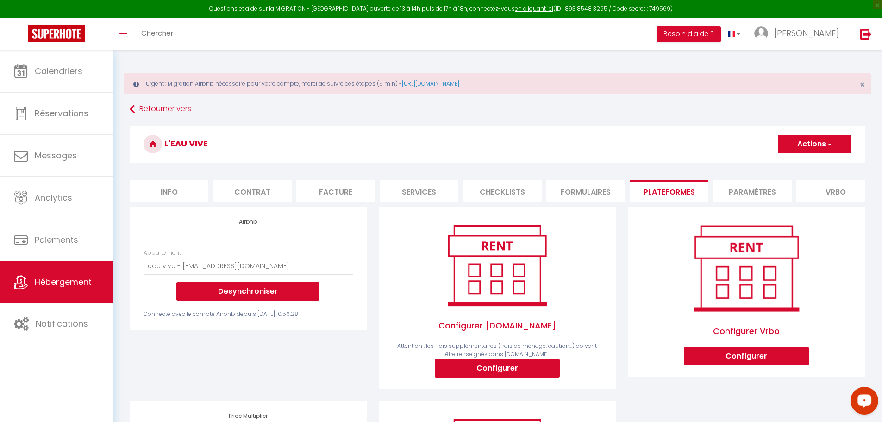
click at [805, 148] on button "Actions" at bounding box center [814, 144] width 73 height 19
click at [793, 162] on link "Enregistrer" at bounding box center [814, 164] width 73 height 12
click at [173, 189] on li "Info" at bounding box center [169, 191] width 79 height 23
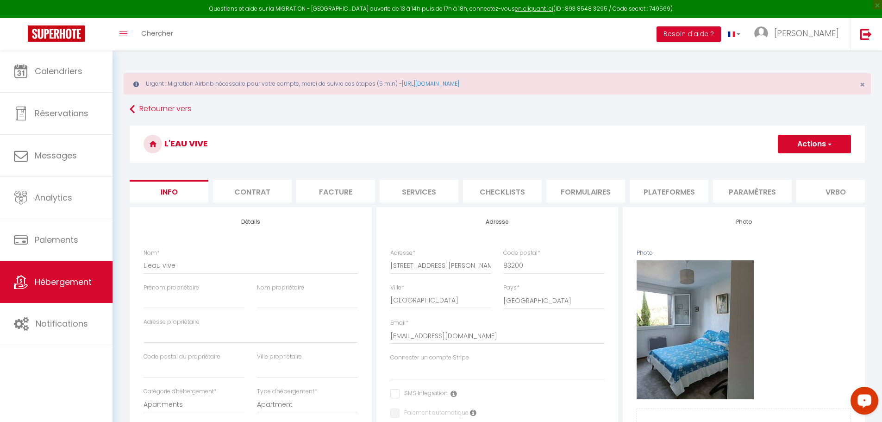
click at [850, 191] on li "Vrbo" at bounding box center [836, 191] width 79 height 23
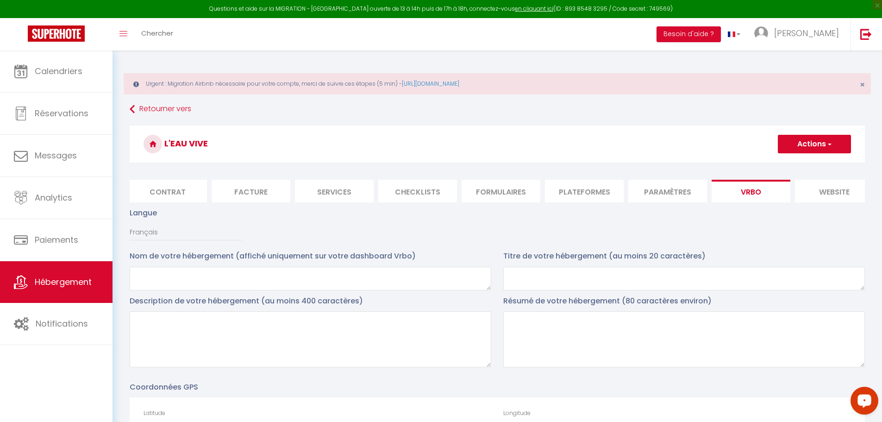
scroll to position [0, 93]
click at [834, 193] on li "website" at bounding box center [826, 191] width 79 height 23
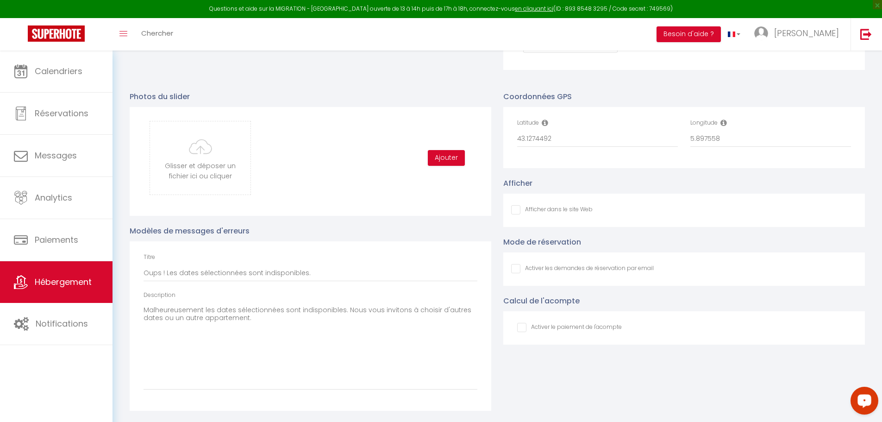
scroll to position [989, 0]
click at [517, 212] on input "Afficher dans le site Web" at bounding box center [552, 209] width 82 height 9
drag, startPoint x: 881, startPoint y: 76, endPoint x: 864, endPoint y: 93, distance: 23.6
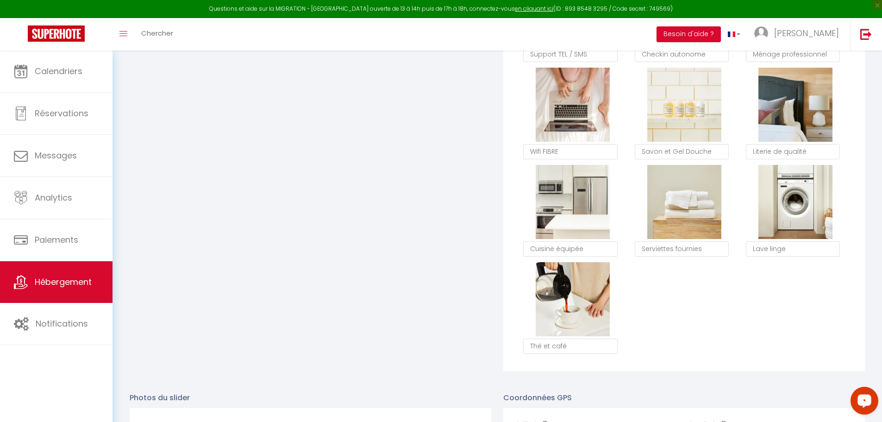
scroll to position [0, 0]
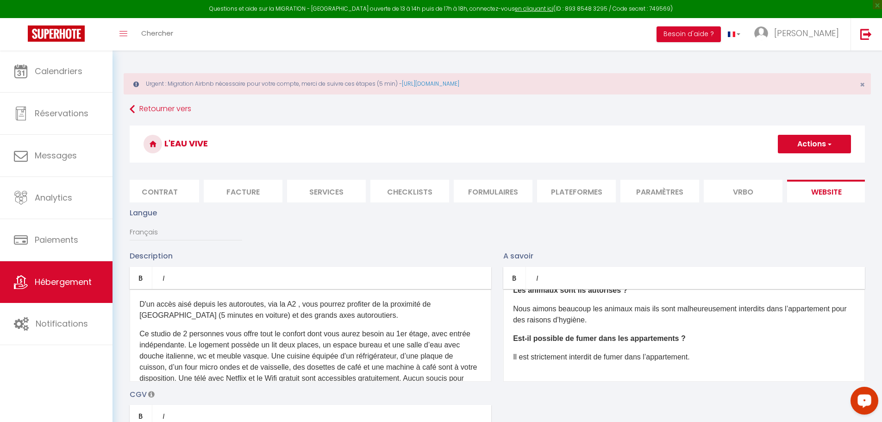
click at [815, 141] on button "Actions" at bounding box center [814, 144] width 73 height 19
click at [803, 163] on input "Enregistrer" at bounding box center [804, 164] width 34 height 9
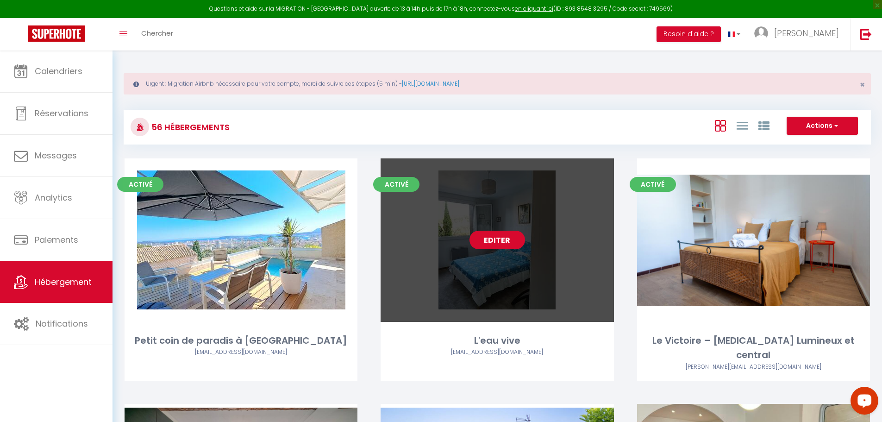
click at [492, 237] on link "Editer" at bounding box center [498, 240] width 56 height 19
click at [501, 236] on link "Editer" at bounding box center [498, 240] width 56 height 19
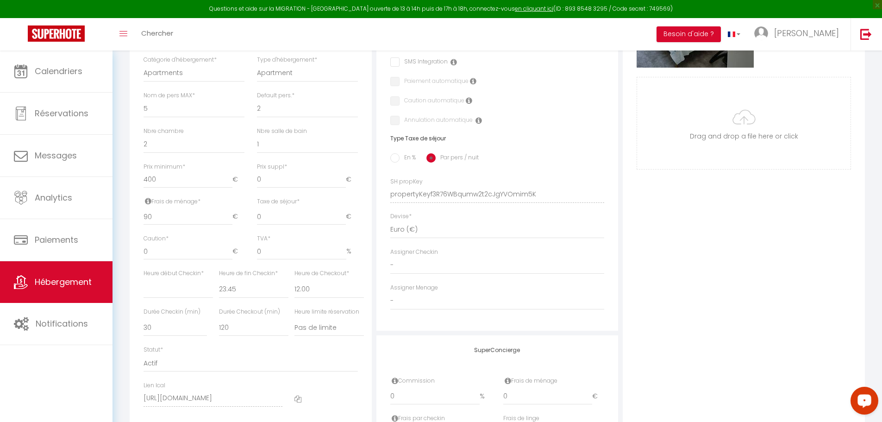
scroll to position [302, 0]
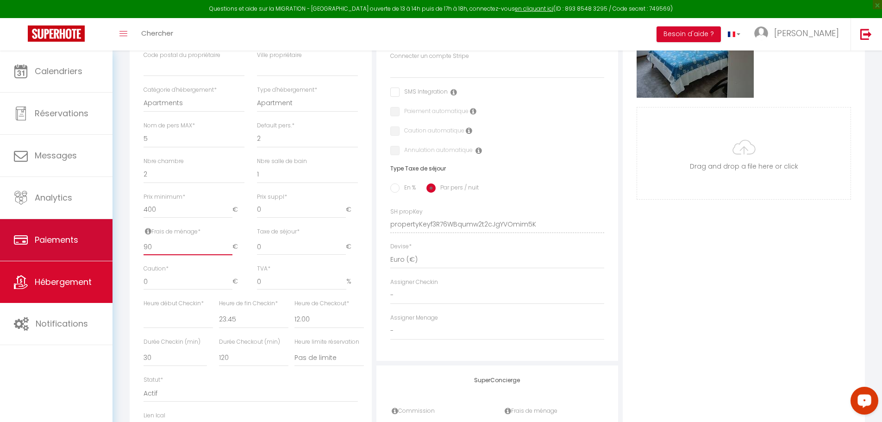
drag, startPoint x: 156, startPoint y: 259, endPoint x: 109, endPoint y: 260, distance: 46.8
click at [110, 259] on div "Questions et aide sur la MIGRATION - [GEOGRAPHIC_DATA] ouverte de 13 à 14h puis…" at bounding box center [441, 151] width 882 height 805
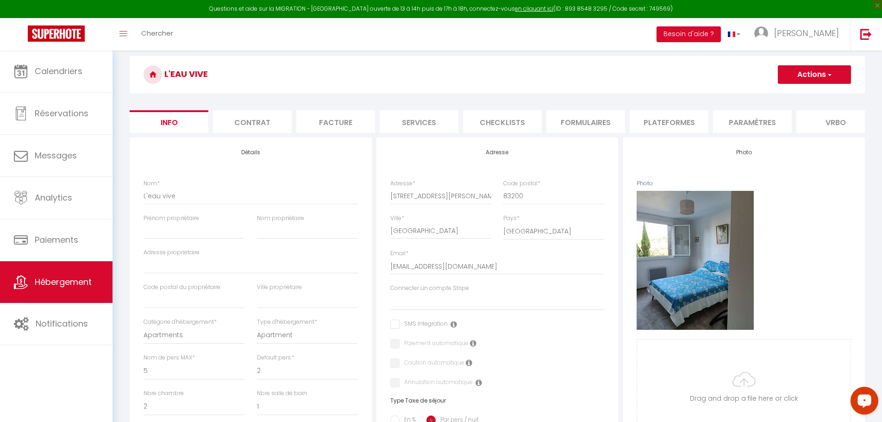
scroll to position [0, 0]
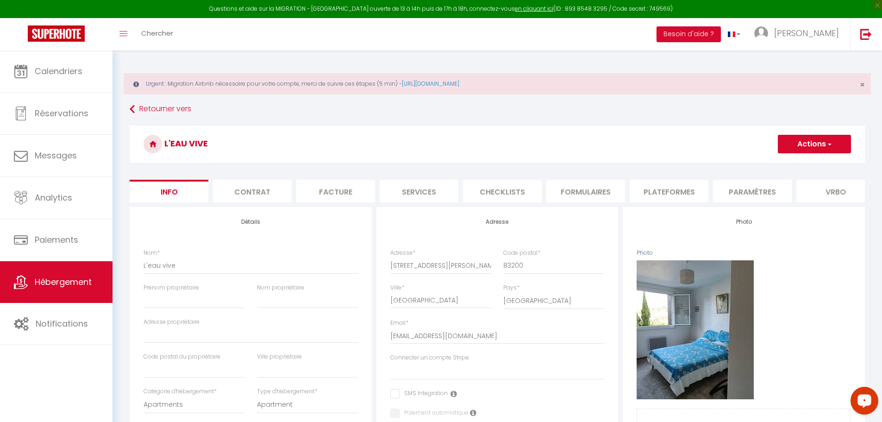
click at [811, 148] on button "Actions" at bounding box center [814, 144] width 73 height 19
click at [777, 166] on input "Enregistrer" at bounding box center [778, 164] width 34 height 9
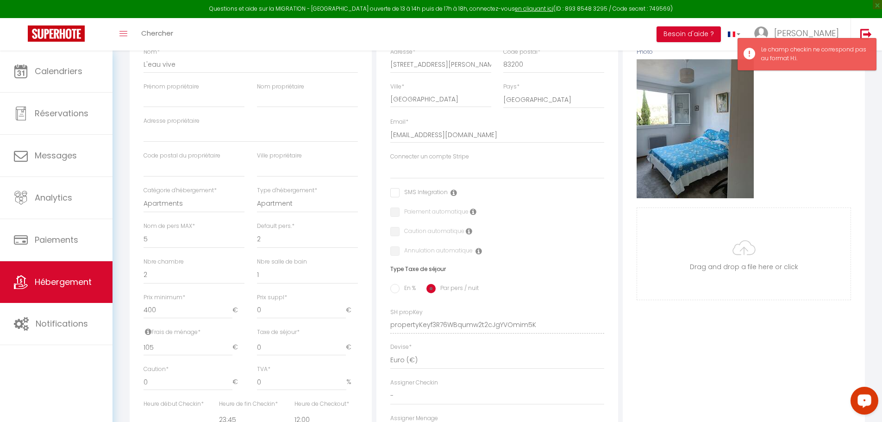
scroll to position [324, 0]
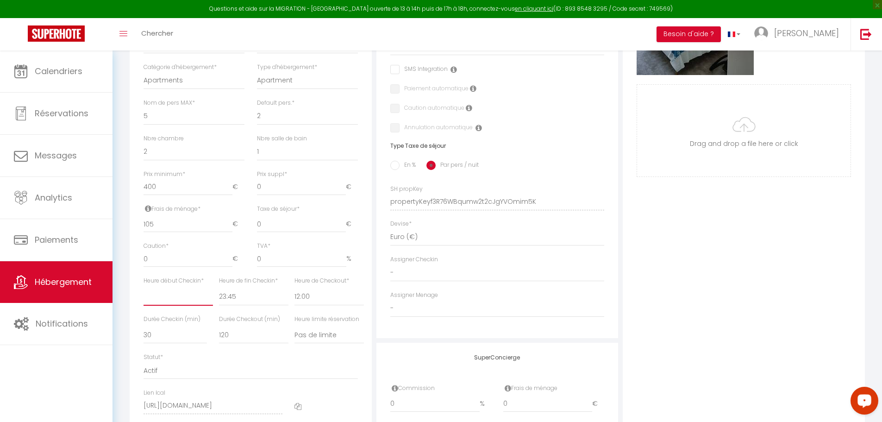
click at [156, 302] on select "00:00 00:15 00:30 00:45 01:00 01:15 01:30 01:45 02:00 02:15 02:30 02:45 03:00" at bounding box center [178, 297] width 69 height 18
click at [329, 305] on select "00:00 00:15 00:30 00:45 01:00 01:15 01:30 01:45 02:00 02:15 02:30 02:45 03:00" at bounding box center [329, 297] width 69 height 18
click at [266, 306] on select "00:00 00:15 00:30 00:45 01:00 01:15 01:30 01:45 02:00 02:15 02:30 02:45 03:00" at bounding box center [253, 297] width 69 height 18
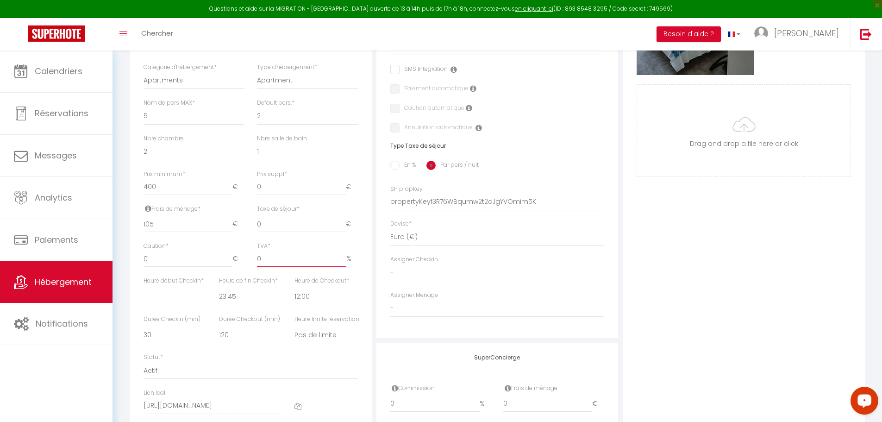
click at [309, 277] on div "TVA * 0 %" at bounding box center [307, 259] width 113 height 35
click at [246, 305] on select "00:00 00:15 00:30 00:45 01:00 01:15 01:30 01:45 02:00 02:15 02:30 02:45 03:00" at bounding box center [253, 297] width 69 height 18
click at [219, 295] on select "00:00 00:15 00:30 00:45 01:00 01:15 01:30 01:45 02:00 02:15 02:30 02:45 03:00" at bounding box center [253, 297] width 69 height 18
click at [339, 303] on select "00:00 00:15 00:30 00:45 01:00 01:15 01:30 01:45 02:00 02:15 02:30 02:45 03:00" at bounding box center [329, 297] width 69 height 18
click at [295, 295] on select "00:00 00:15 00:30 00:45 01:00 01:15 01:30 01:45 02:00 02:15 02:30 02:45 03:00" at bounding box center [329, 297] width 69 height 18
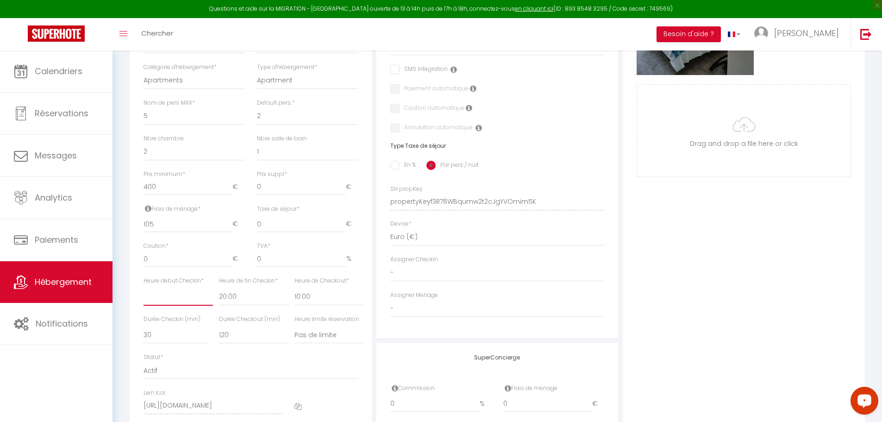
click at [166, 306] on select "00:00 00:15 00:30 00:45 01:00 01:15 01:30 01:45 02:00 02:15 02:30 02:45 03:00" at bounding box center [178, 297] width 69 height 18
click at [144, 295] on select "00:00 00:15 00:30 00:45 01:00 01:15 01:30 01:45 02:00 02:15 02:30 02:45 03:00" at bounding box center [178, 297] width 69 height 18
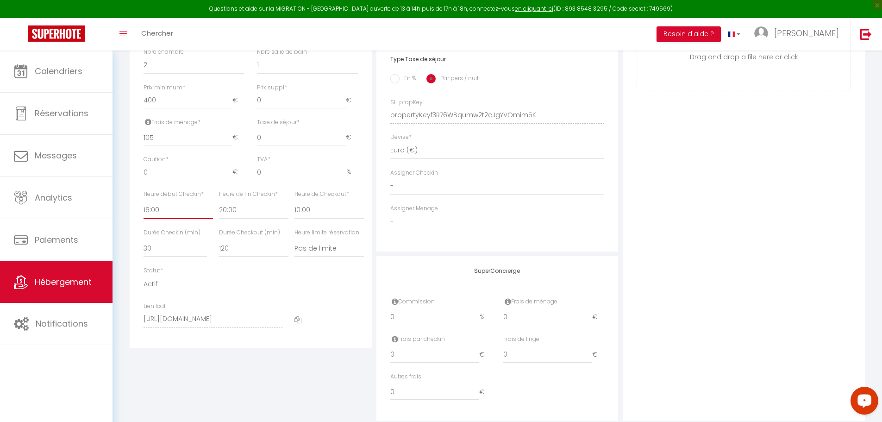
scroll to position [417, 0]
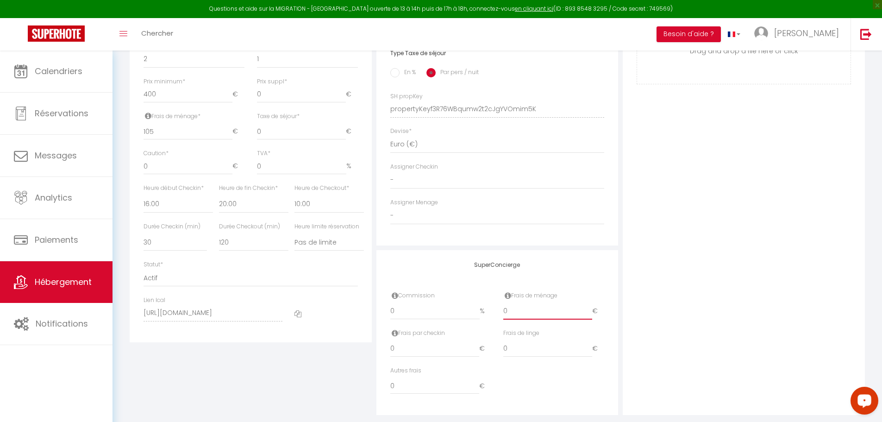
drag, startPoint x: 519, startPoint y: 316, endPoint x: 455, endPoint y: 316, distance: 63.9
click at [455, 316] on div "Commission 0 % Frais de ménage 0 €" at bounding box center [497, 310] width 226 height 38
drag, startPoint x: 438, startPoint y: 312, endPoint x: 307, endPoint y: 327, distance: 131.5
click at [307, 327] on div "Détails Nom * L'eau vive [PERSON_NAME] propriétaire Nom propriétaire Adresse pr…" at bounding box center [497, 102] width 740 height 625
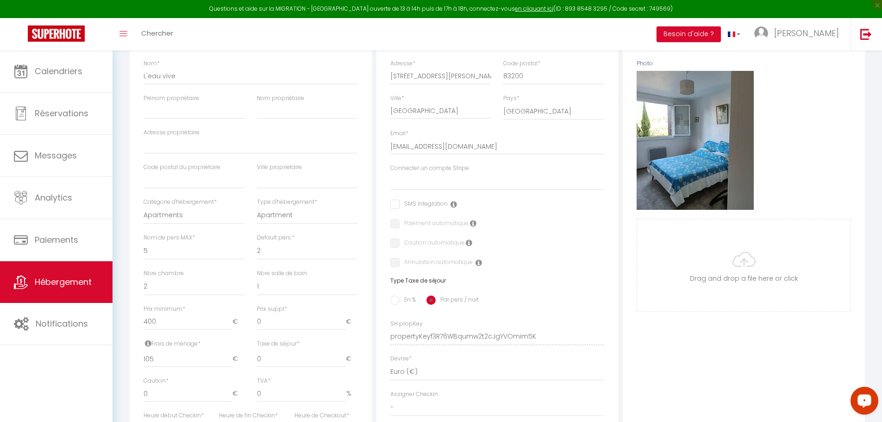
scroll to position [278, 0]
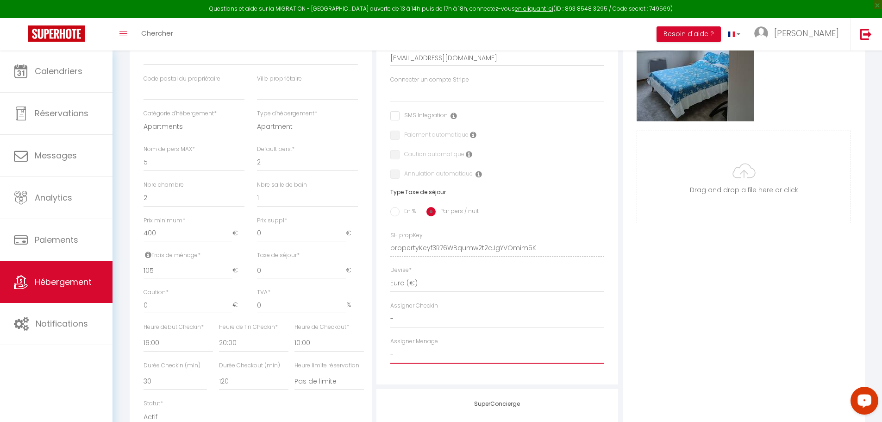
click at [451, 362] on select "- [PERSON_NAME] [PERSON_NAME][GEOGRAPHIC_DATA] [PERSON_NAME] [PERSON_NAME] [PER…" at bounding box center [497, 355] width 214 height 18
click at [390, 352] on select "- [PERSON_NAME] [PERSON_NAME][GEOGRAPHIC_DATA] [PERSON_NAME] [PERSON_NAME] [PER…" at bounding box center [497, 355] width 214 height 18
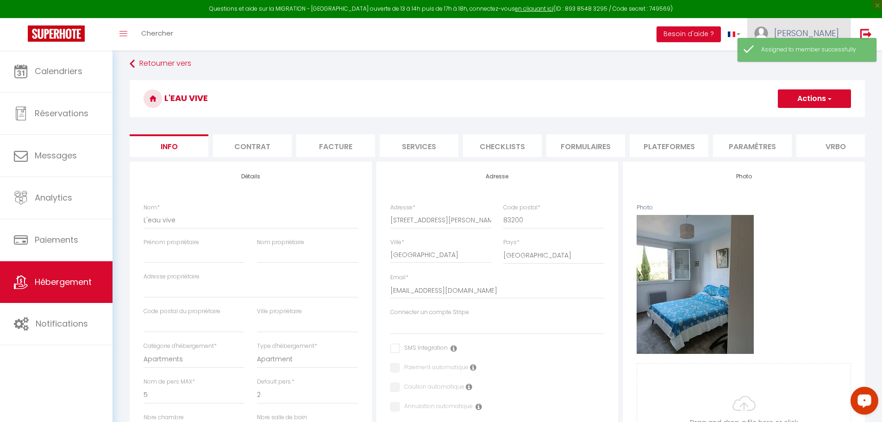
scroll to position [0, 0]
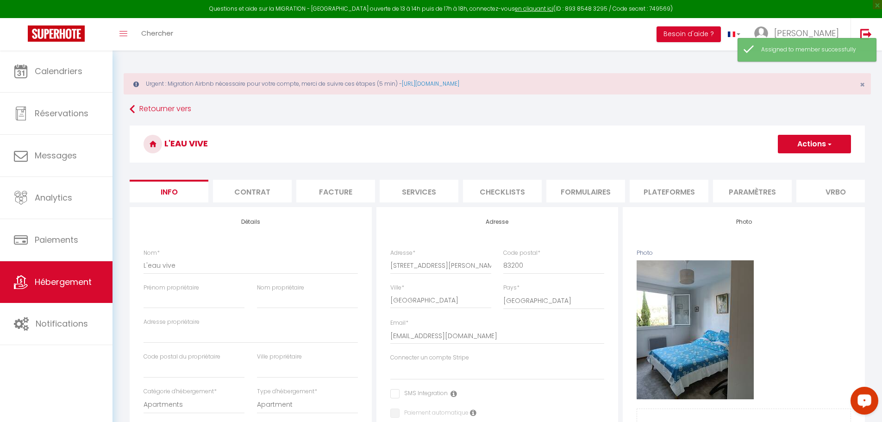
click at [834, 147] on button "Actions" at bounding box center [814, 144] width 73 height 19
click at [788, 162] on input "Enregistrer" at bounding box center [778, 164] width 34 height 9
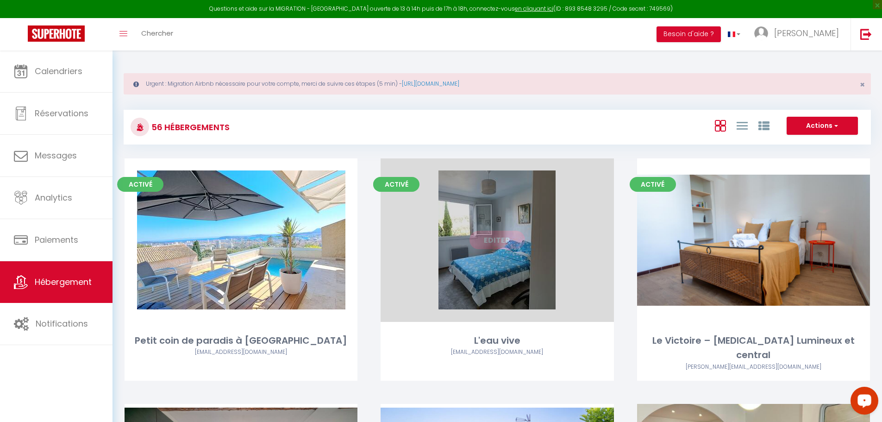
click at [489, 244] on link "Editer" at bounding box center [498, 240] width 56 height 19
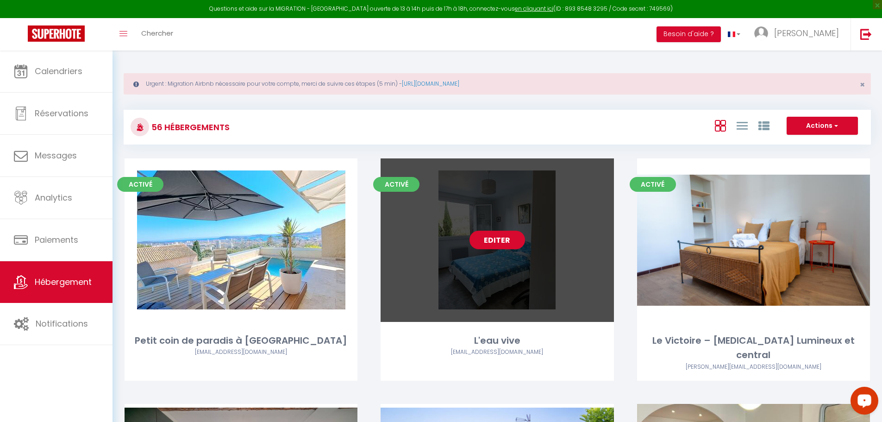
click at [499, 239] on link "Editer" at bounding box center [498, 240] width 56 height 19
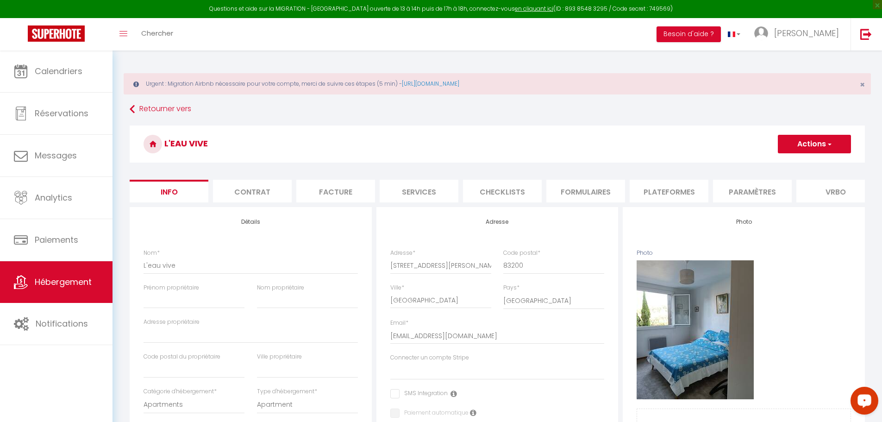
click at [417, 194] on li "Services" at bounding box center [419, 191] width 79 height 23
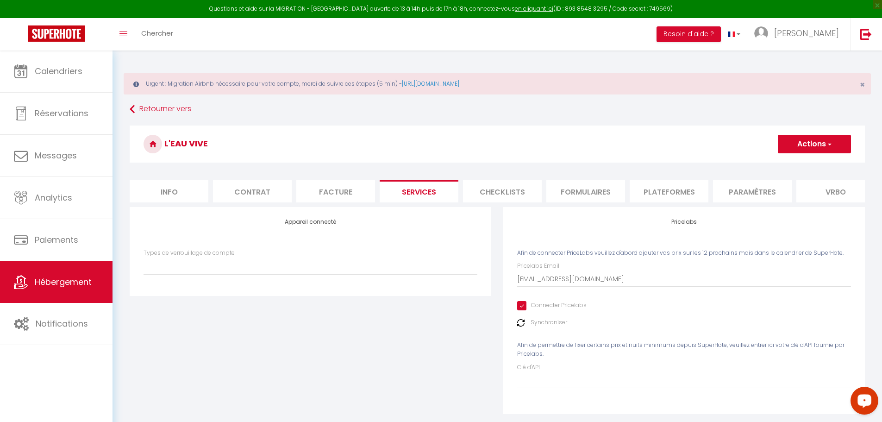
click at [507, 192] on li "Checklists" at bounding box center [502, 191] width 79 height 23
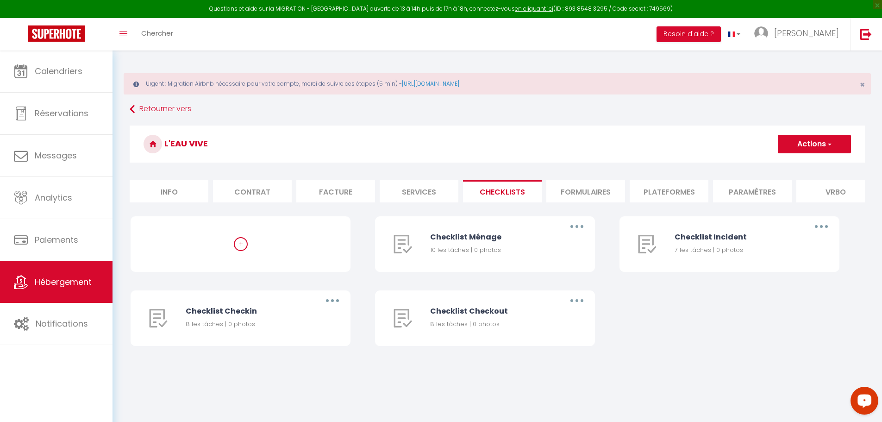
click at [317, 193] on li "Facture" at bounding box center [335, 191] width 79 height 23
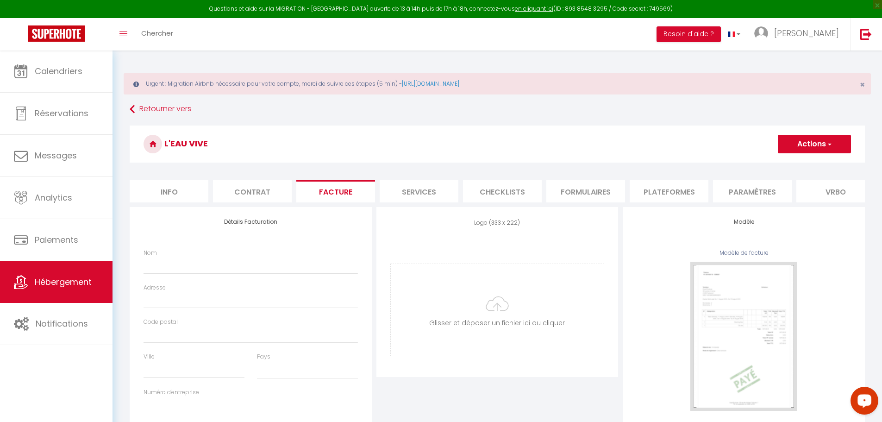
click at [254, 192] on li "Contrat" at bounding box center [252, 191] width 79 height 23
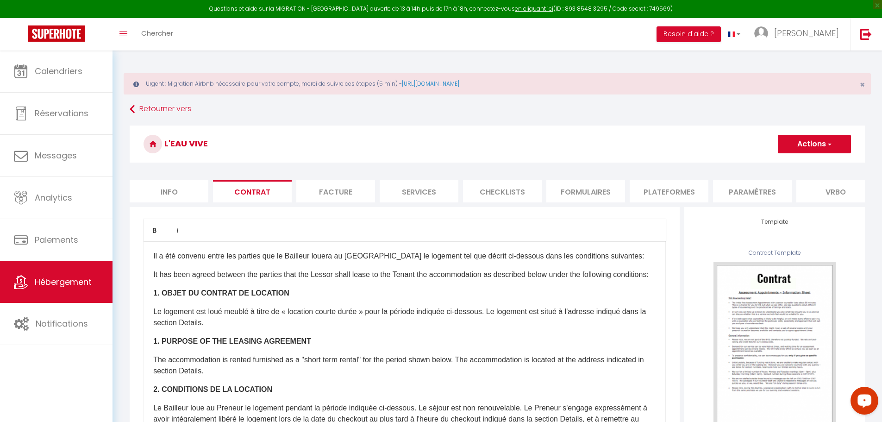
drag, startPoint x: 169, startPoint y: 186, endPoint x: 238, endPoint y: 194, distance: 69.9
click at [169, 187] on li "Info" at bounding box center [169, 191] width 79 height 23
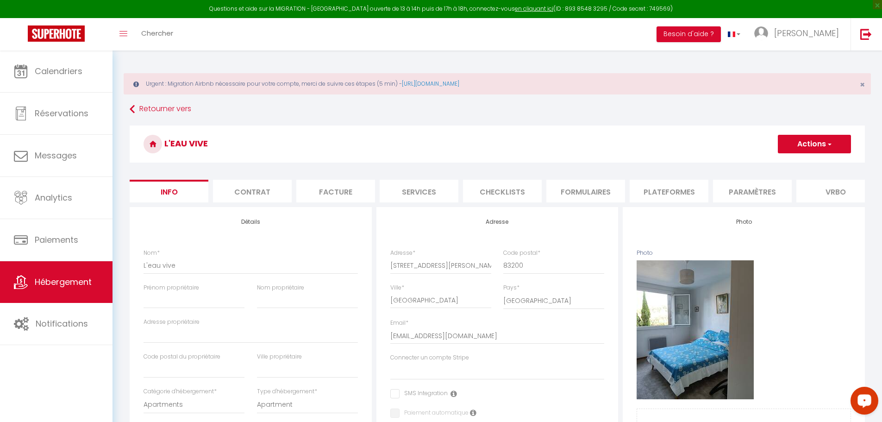
click at [568, 195] on li "Formulaires" at bounding box center [586, 191] width 79 height 23
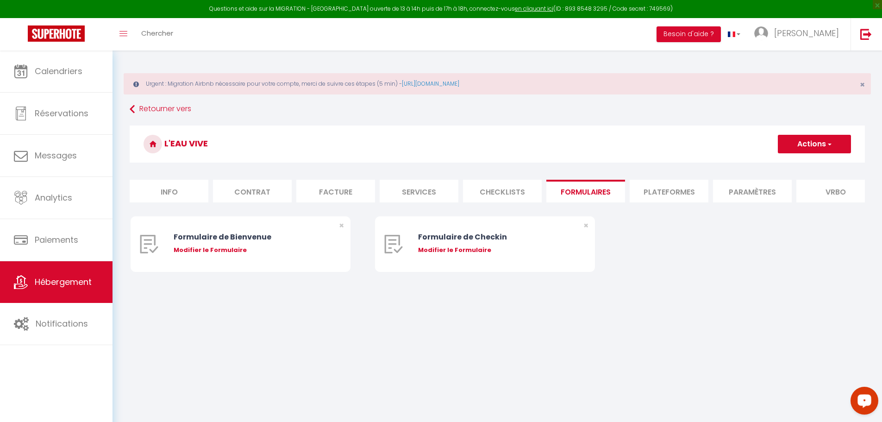
click at [753, 195] on li "Paramètres" at bounding box center [752, 191] width 79 height 23
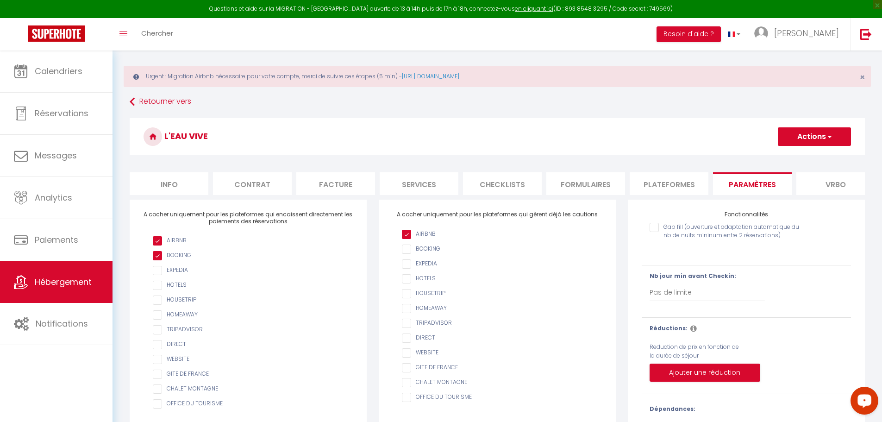
scroll to position [87, 0]
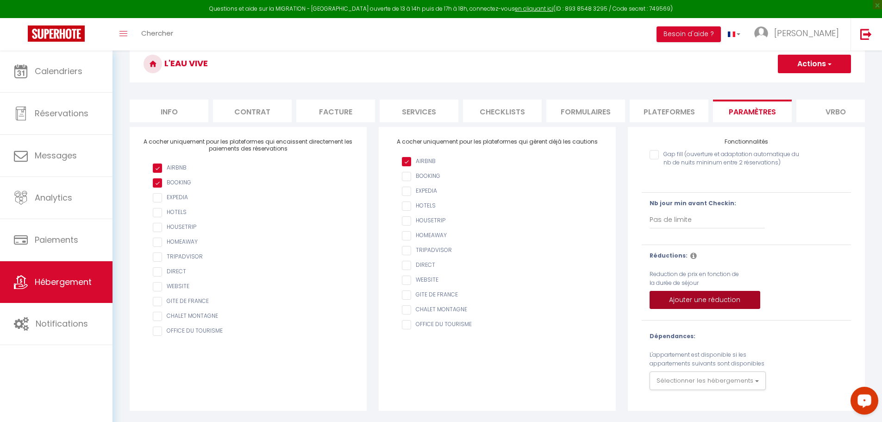
click at [711, 300] on button "Ajouter une réduction" at bounding box center [705, 300] width 111 height 19
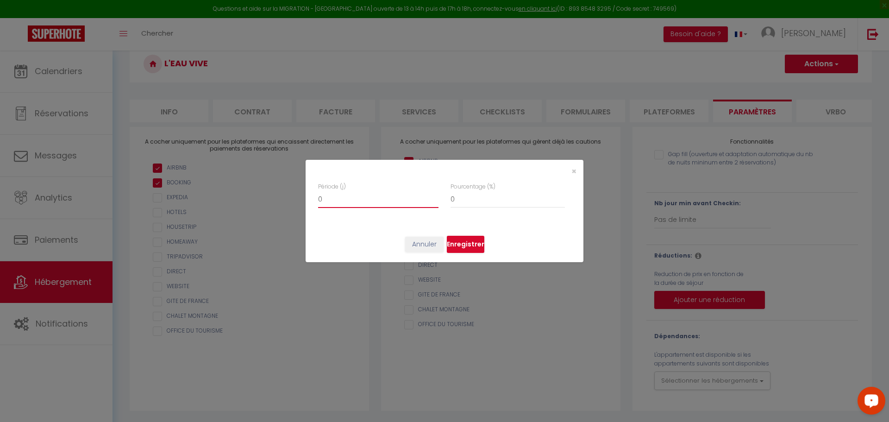
drag, startPoint x: 336, startPoint y: 201, endPoint x: 265, endPoint y: 195, distance: 71.5
click at [265, 195] on div "× Période (j) 0 Pourcentage (%) 0 Annuler Enregistrer" at bounding box center [444, 211] width 889 height 422
drag, startPoint x: 425, startPoint y: 200, endPoint x: 385, endPoint y: 198, distance: 39.4
click at [386, 199] on div "Période (j) 7 Pourcentage (%) 0" at bounding box center [444, 199] width 253 height 35
click at [473, 240] on button "Enregistrer" at bounding box center [466, 245] width 38 height 18
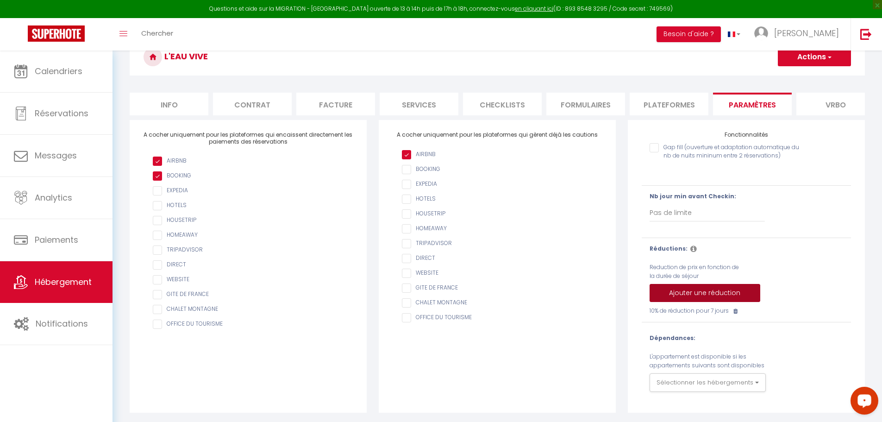
drag, startPoint x: 743, startPoint y: 303, endPoint x: 688, endPoint y: 297, distance: 55.4
click at [743, 302] on button "Ajouter une réduction" at bounding box center [705, 293] width 111 height 19
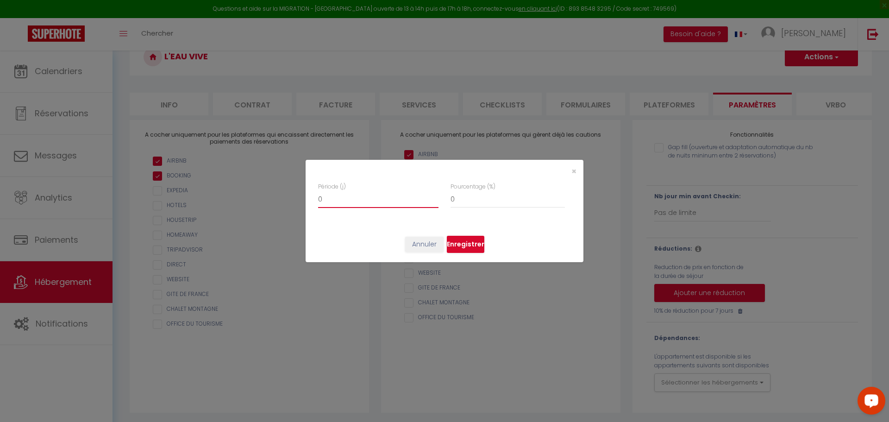
drag, startPoint x: 339, startPoint y: 197, endPoint x: 238, endPoint y: 197, distance: 101.9
click at [238, 197] on div "× Période (j) 0 Pourcentage (%) 0 Annuler Enregistrer" at bounding box center [444, 211] width 889 height 422
drag, startPoint x: 478, startPoint y: 196, endPoint x: 400, endPoint y: 197, distance: 77.8
click at [400, 197] on div "Période (j) 14 Pourcentage (%) 0" at bounding box center [444, 199] width 253 height 35
click at [472, 241] on button "Enregistrer" at bounding box center [466, 245] width 38 height 18
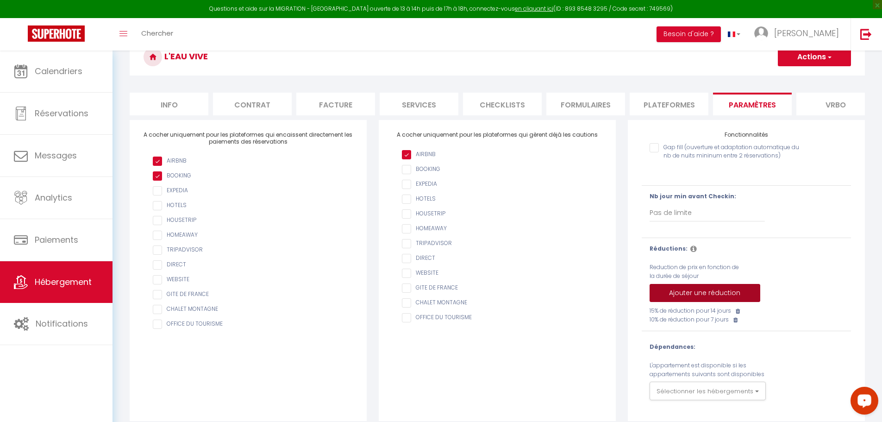
click at [721, 299] on button "Ajouter une réduction" at bounding box center [705, 293] width 111 height 19
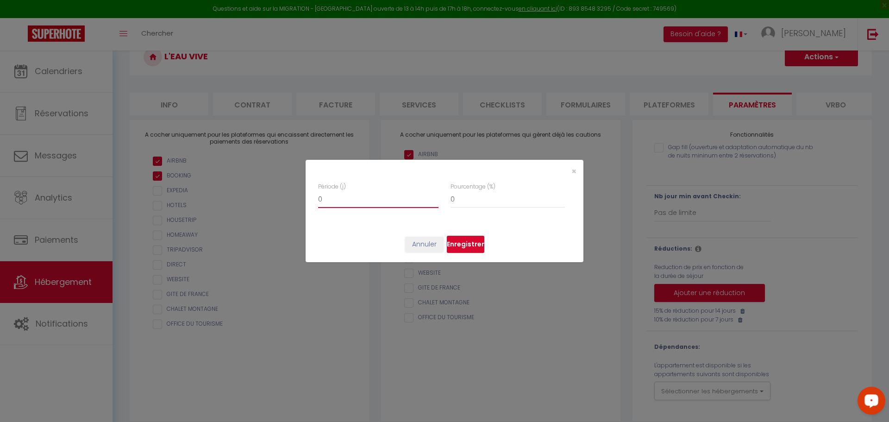
drag, startPoint x: 364, startPoint y: 201, endPoint x: 238, endPoint y: 200, distance: 126.0
click at [238, 200] on div "× Période (j) 0 Pourcentage (%) 0 Annuler Enregistrer" at bounding box center [444, 211] width 889 height 422
drag, startPoint x: 399, startPoint y: 198, endPoint x: 376, endPoint y: 198, distance: 22.7
click at [376, 198] on div "Période (j) 28 Pourcentage (%) 0" at bounding box center [444, 199] width 253 height 35
click at [464, 249] on button "Enregistrer" at bounding box center [466, 245] width 38 height 18
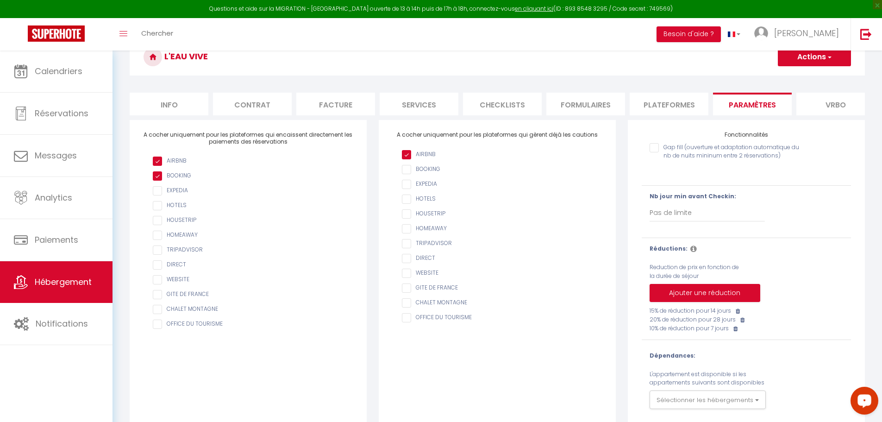
click at [817, 57] on button "Actions" at bounding box center [814, 57] width 73 height 19
click at [802, 76] on input "Enregistrer" at bounding box center [804, 77] width 34 height 9
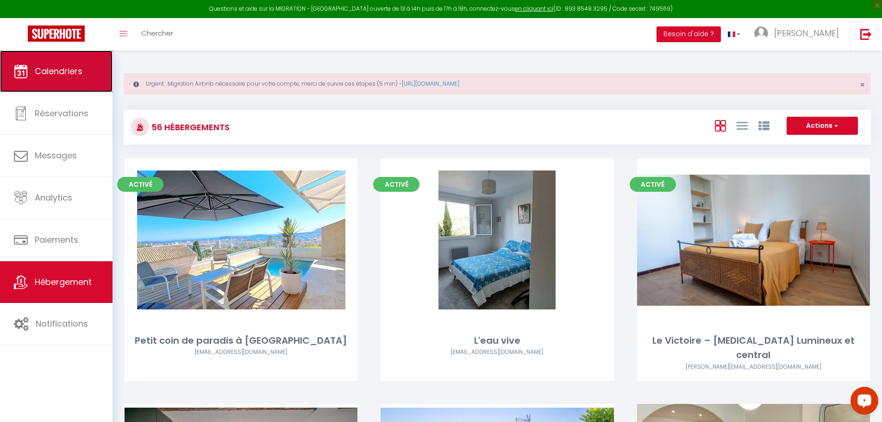
click at [49, 64] on link "Calendriers" at bounding box center [56, 71] width 113 height 42
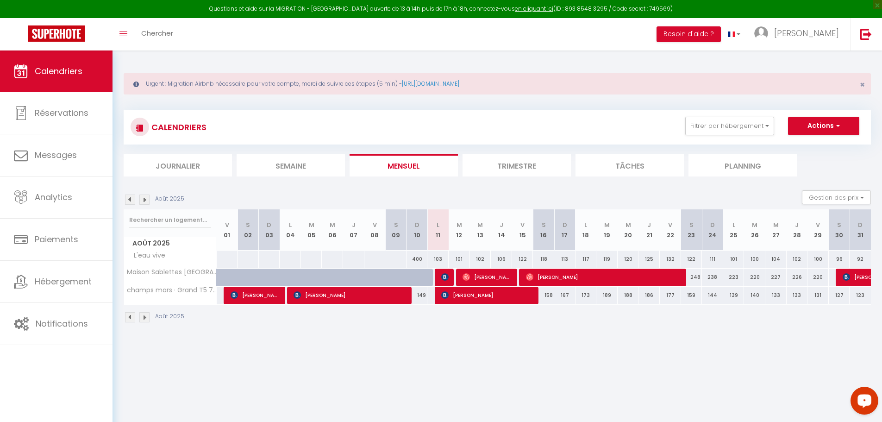
click at [527, 334] on div "Urgent : Migration Airbnb nécessaire pour votre compte, merci de suivre ces éta…" at bounding box center [498, 196] width 770 height 293
click at [130, 200] on img at bounding box center [130, 200] width 10 height 10
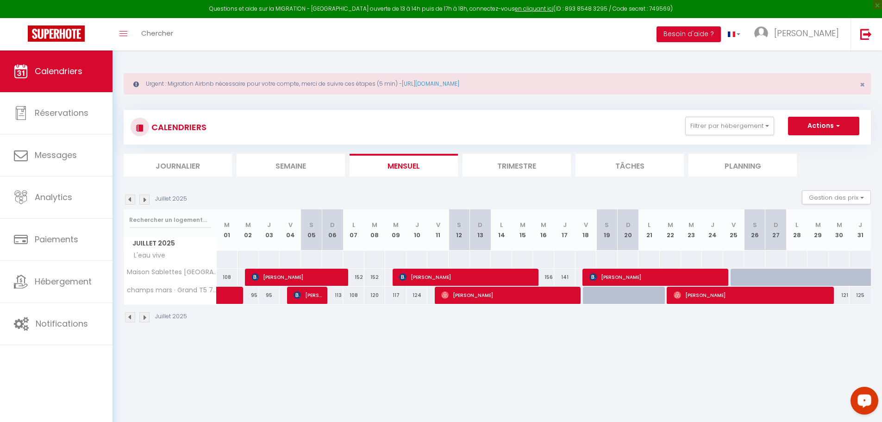
click at [149, 201] on img at bounding box center [144, 200] width 10 height 10
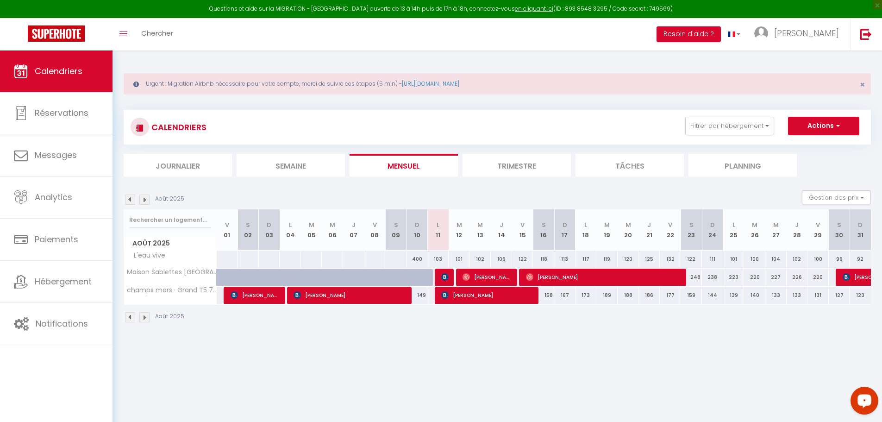
click at [132, 200] on img at bounding box center [130, 200] width 10 height 10
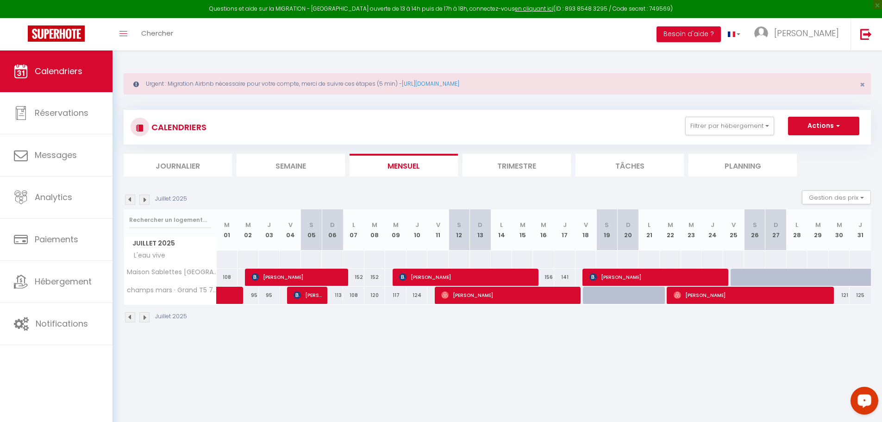
click at [145, 201] on img at bounding box center [144, 200] width 10 height 10
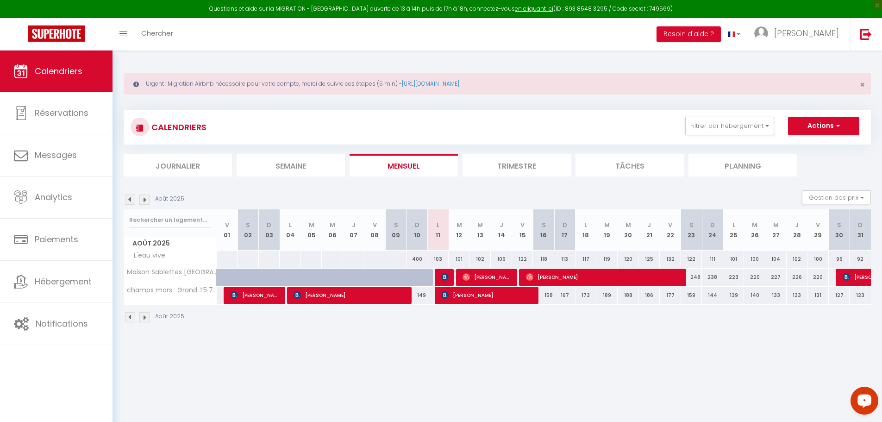
drag, startPoint x: 576, startPoint y: 312, endPoint x: 576, endPoint y: 317, distance: 5.6
click at [576, 312] on div "Août 2025" at bounding box center [498, 318] width 748 height 27
click at [143, 195] on img at bounding box center [144, 200] width 10 height 10
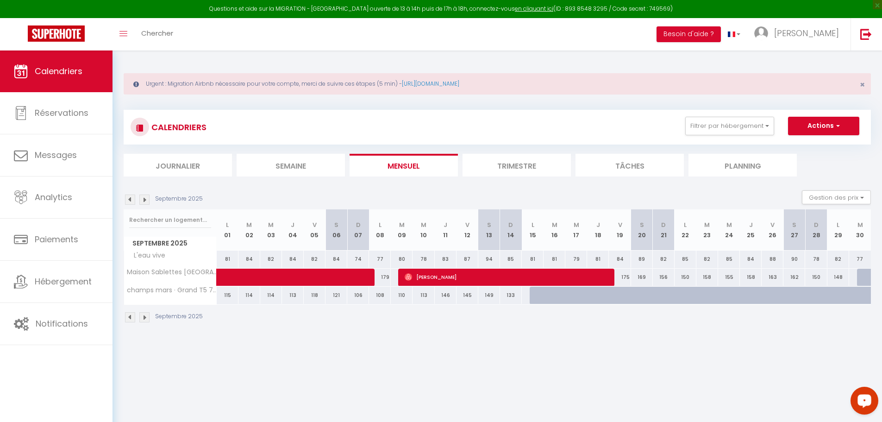
click at [133, 199] on img at bounding box center [130, 200] width 10 height 10
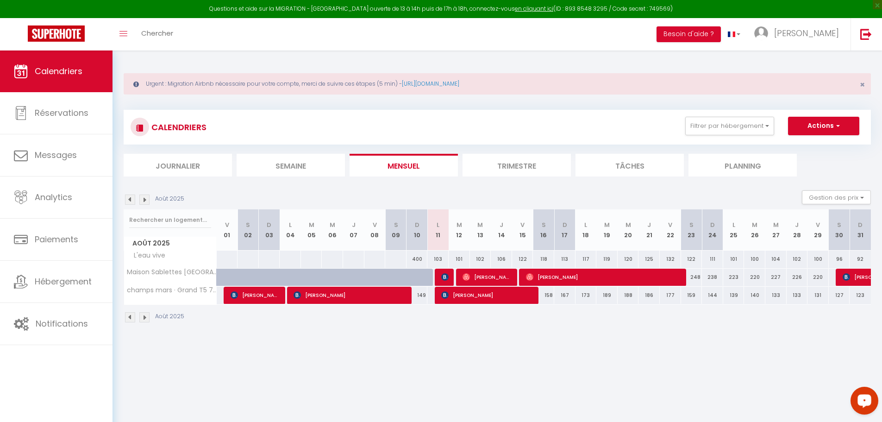
click at [282, 189] on section "Août 2025 Gestion des prix Nb Nuits minimum Règles Disponibilité Août 2025 V 01…" at bounding box center [498, 256] width 748 height 151
click at [132, 203] on img at bounding box center [130, 200] width 10 height 10
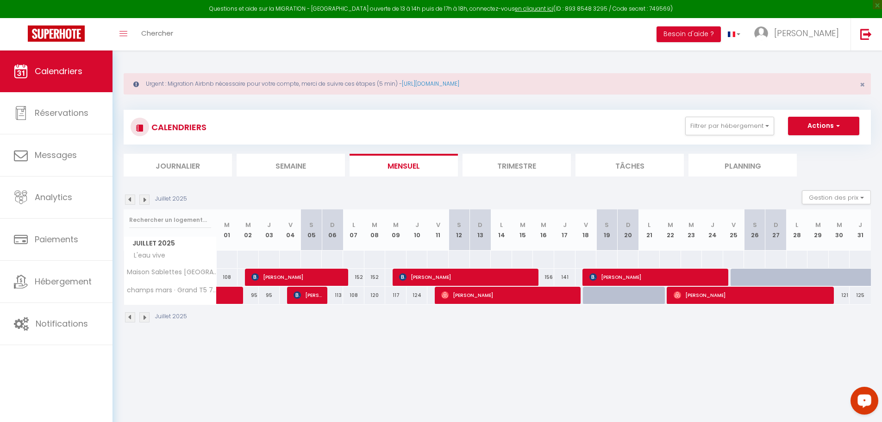
click at [142, 197] on img at bounding box center [144, 200] width 10 height 10
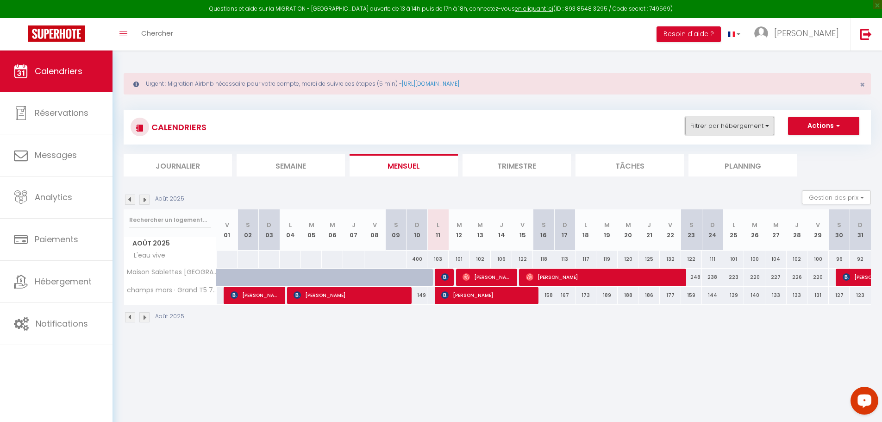
click at [738, 121] on button "Filtrer par hébergement" at bounding box center [729, 126] width 89 height 19
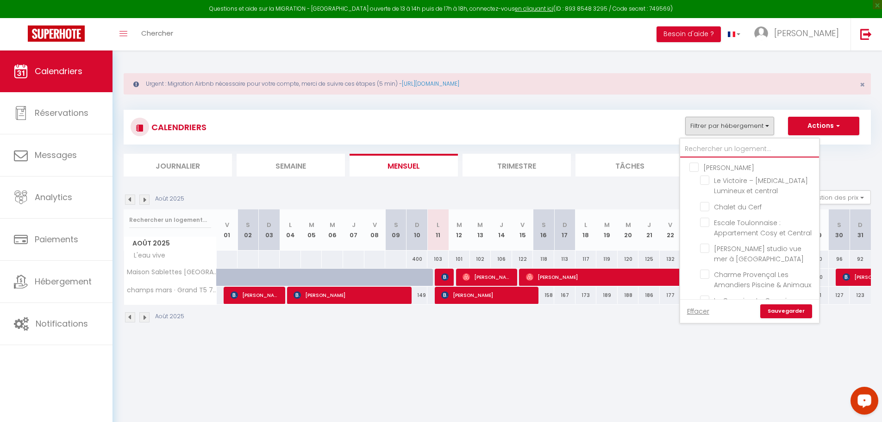
click at [718, 146] on input "text" at bounding box center [749, 149] width 139 height 17
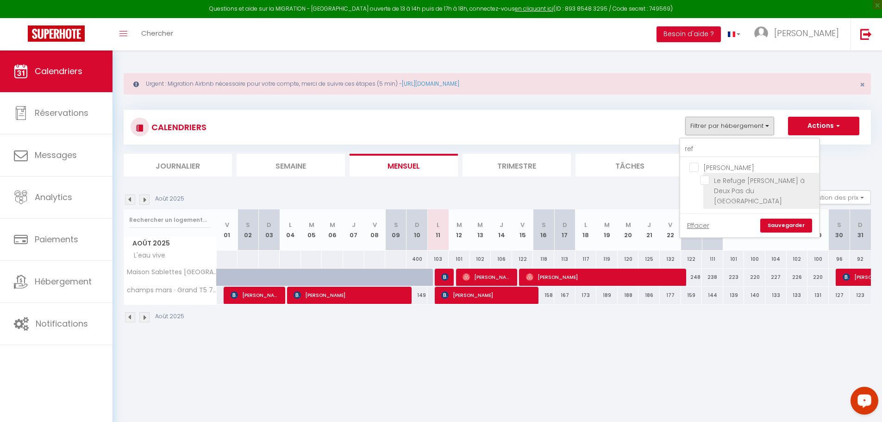
click at [709, 178] on input "Le Refuge [PERSON_NAME] à Deux Pas du [GEOGRAPHIC_DATA]" at bounding box center [758, 180] width 116 height 9
click at [774, 219] on link "Sauvegarder" at bounding box center [786, 226] width 52 height 14
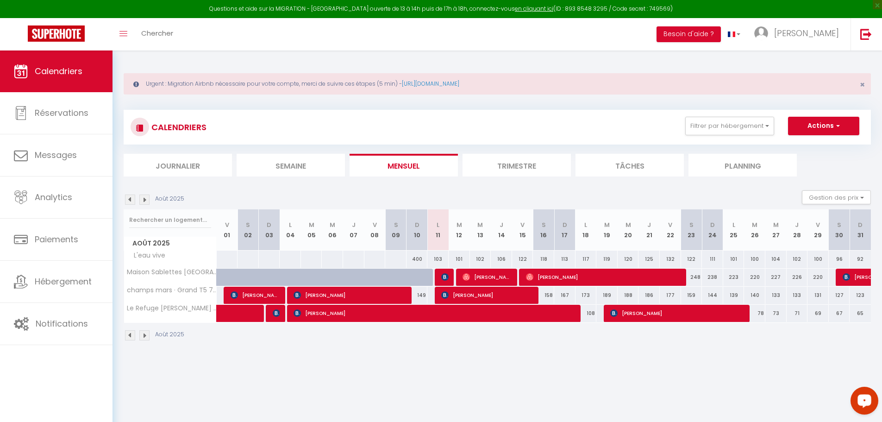
click at [126, 199] on img at bounding box center [130, 200] width 10 height 10
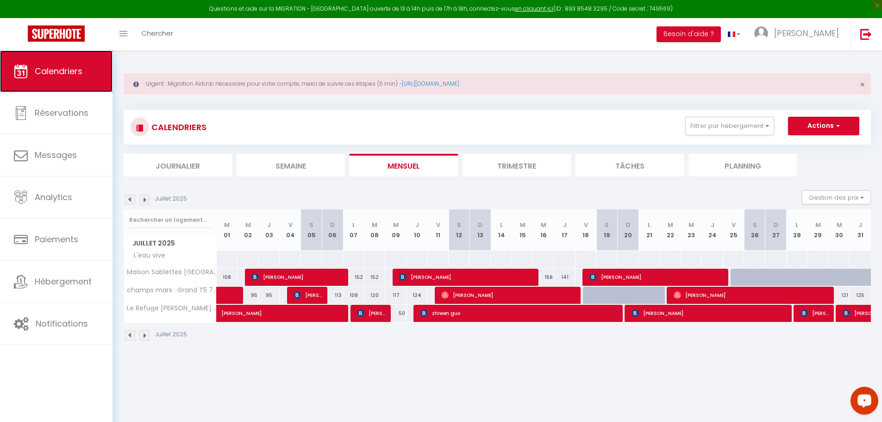
click at [63, 67] on span "Calendriers" at bounding box center [59, 71] width 48 height 12
